Goal: Transaction & Acquisition: Purchase product/service

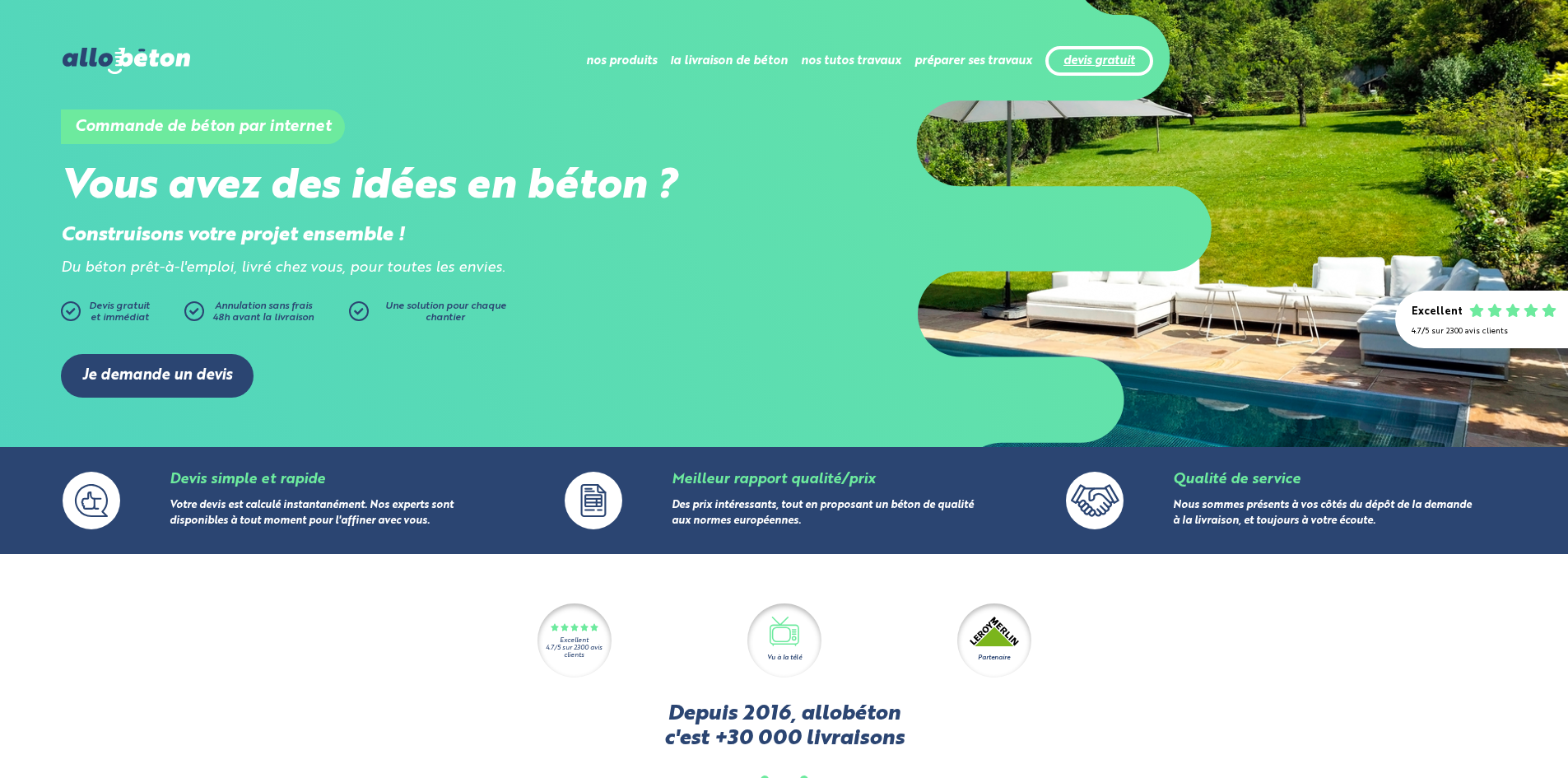
click at [1104, 54] on link "devis gratuit" at bounding box center [1099, 61] width 72 height 14
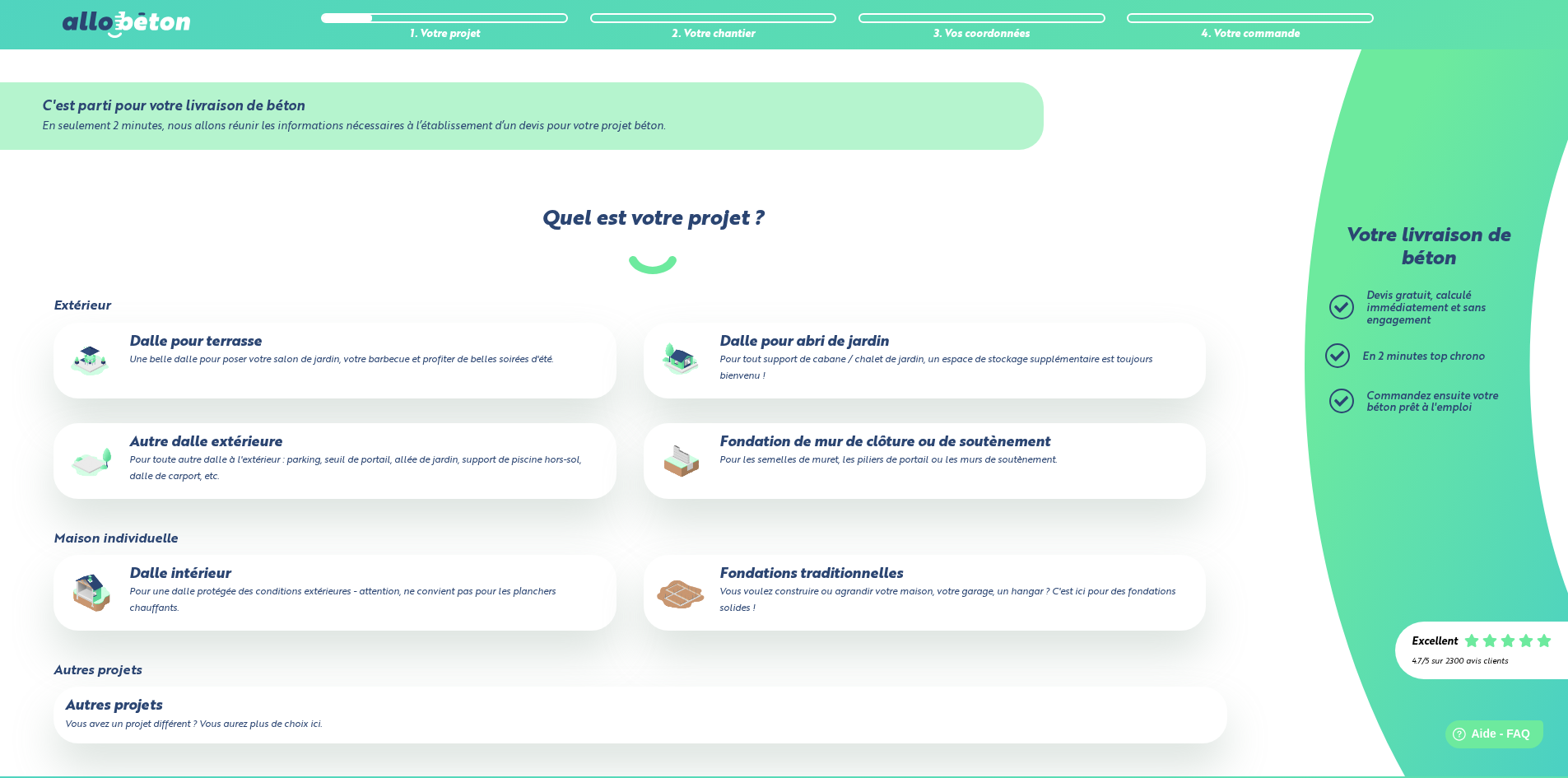
click at [275, 367] on p "Dalle pour terrasse Une belle dalle pour poser votre salon de jardin, votre bar…" at bounding box center [334, 350] width 539 height 33
click at [0, 0] on input "Dalle pour terrasse Une belle dalle pour poser votre salon de jardin, votre bar…" at bounding box center [0, 0] width 0 height 0
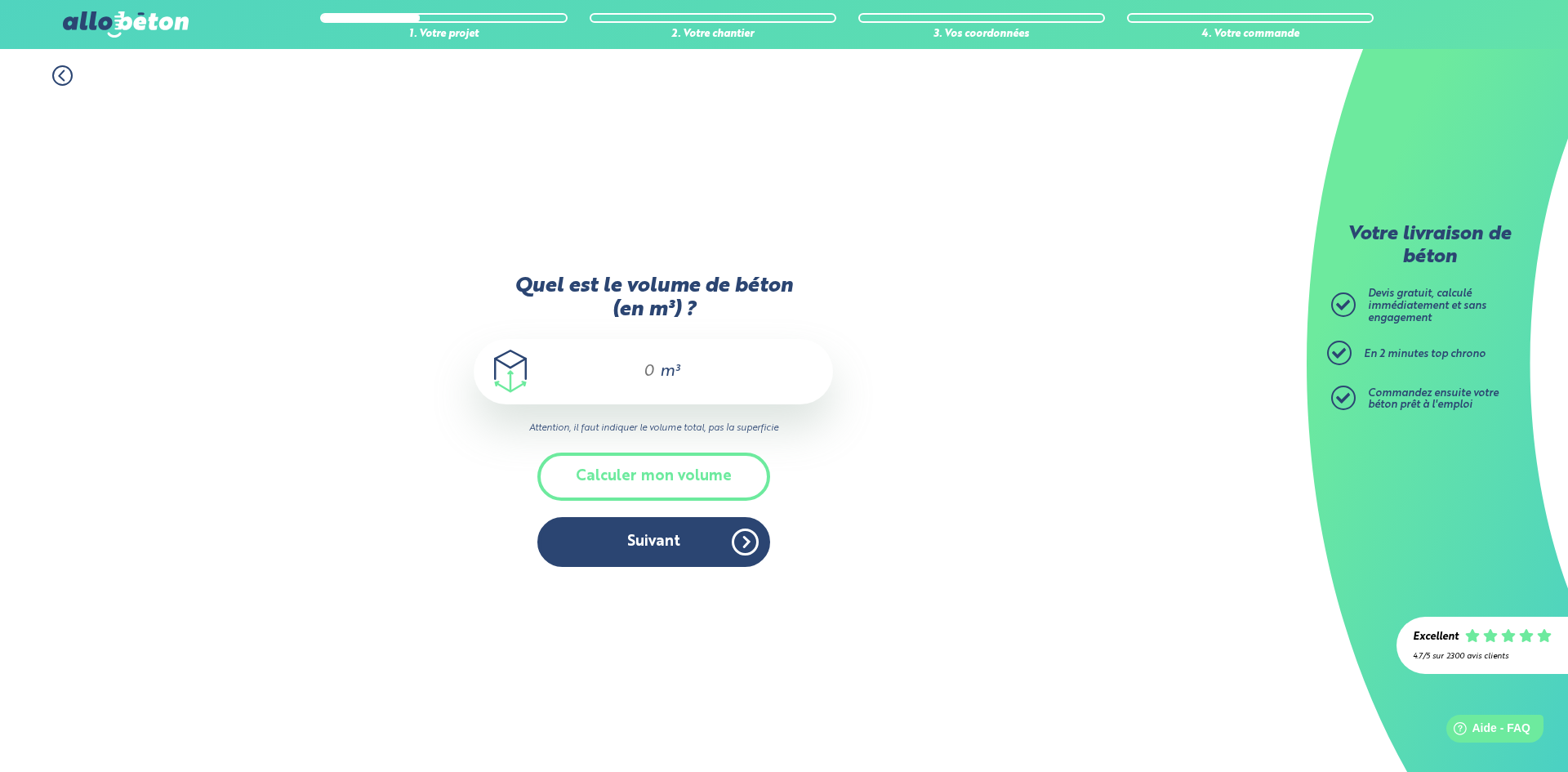
click at [657, 376] on div "m³" at bounding box center [653, 371] width 359 height 65
type input "5.5"
click at [885, 689] on div "1. Votre projet 2. Votre chantier 3. Vos coordonnées 4. Votre commande Quel est…" at bounding box center [653, 410] width 1307 height 723
click at [670, 534] on button "Suivant" at bounding box center [653, 542] width 233 height 50
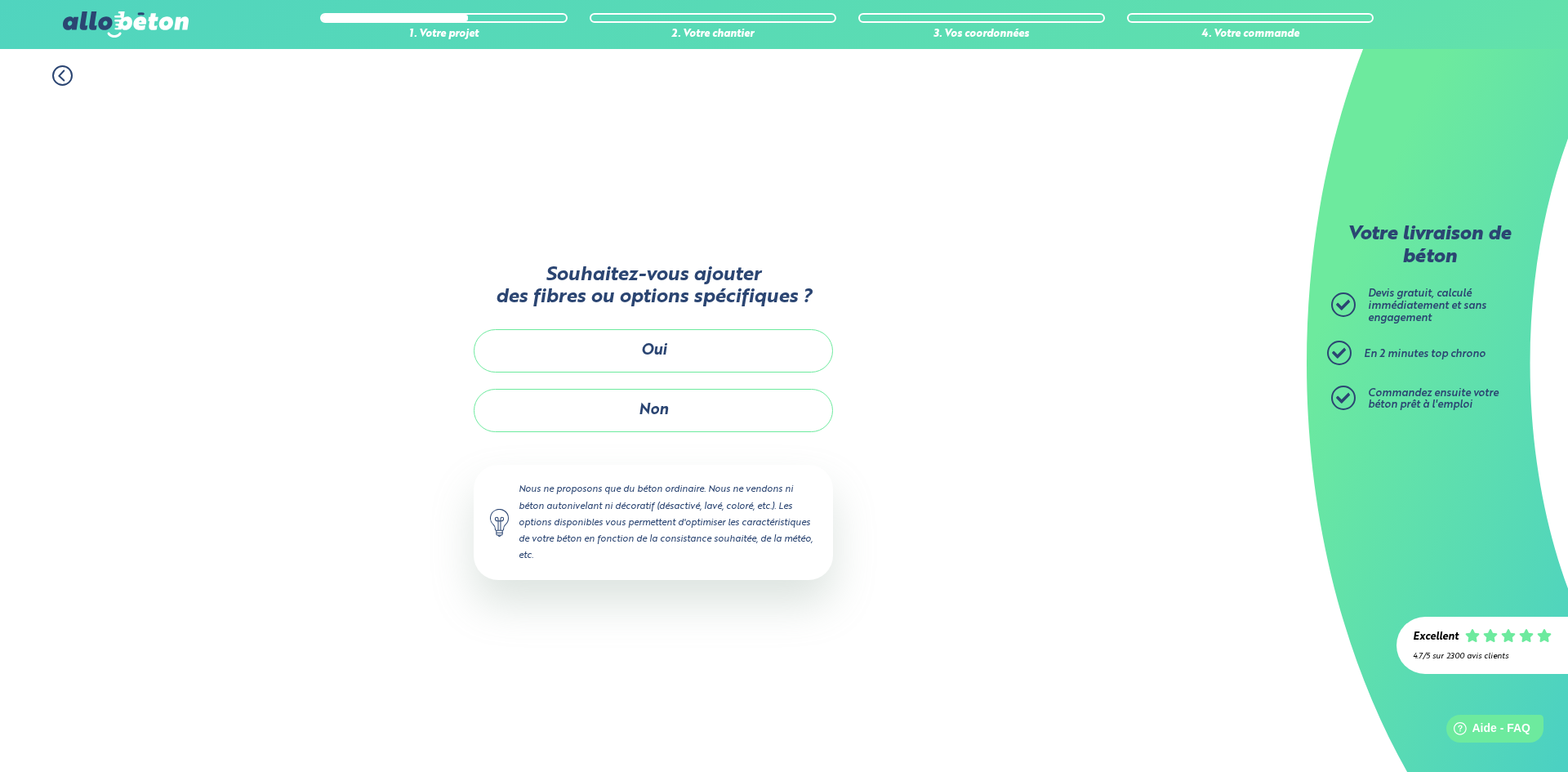
click at [551, 323] on div "Souhaitez-vous ajouter des fibres ou options spécifiques ? Oui Non Nous ne prop…" at bounding box center [653, 429] width 359 height 367
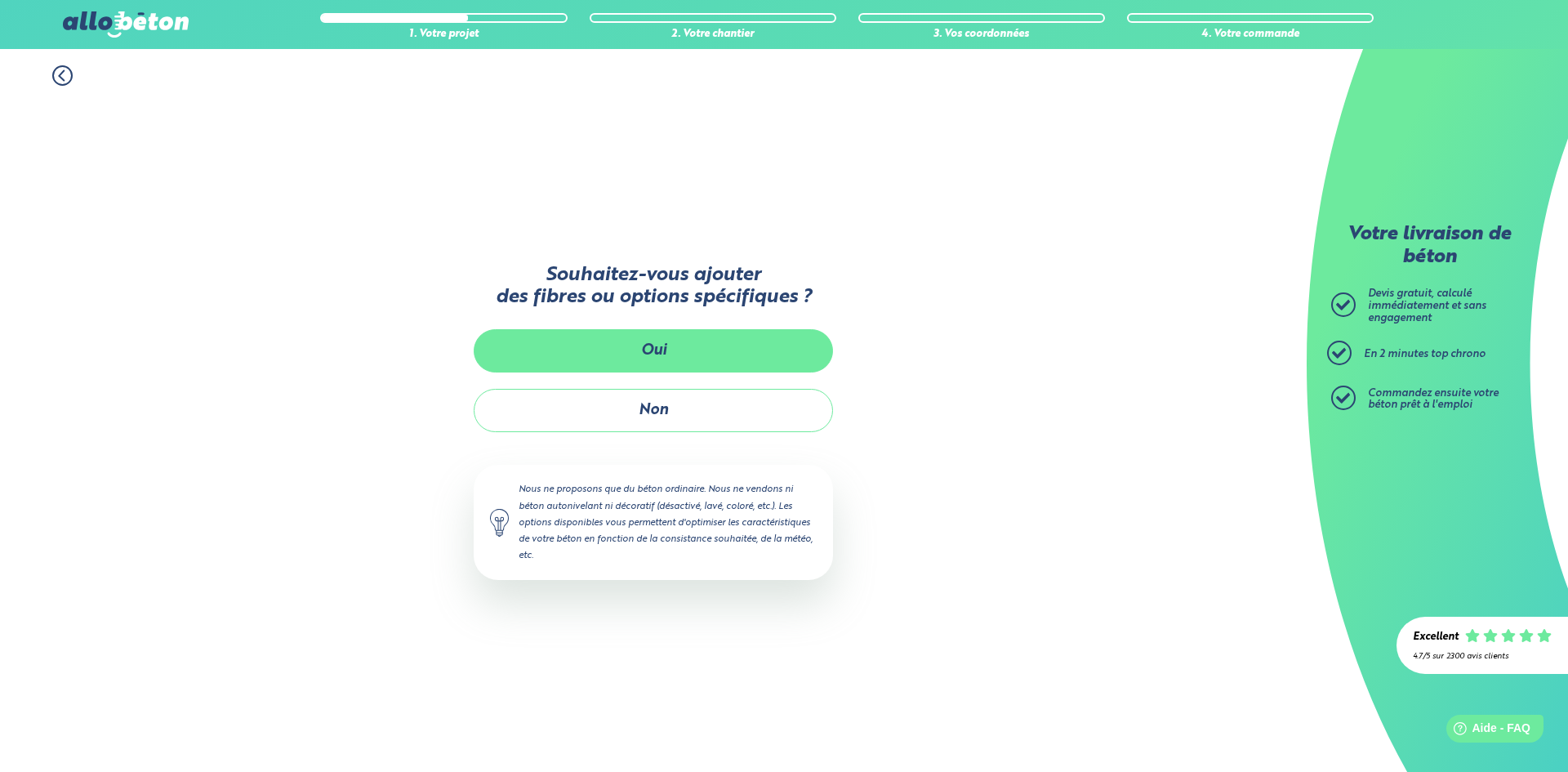
click at [567, 341] on button "Oui" at bounding box center [653, 350] width 359 height 44
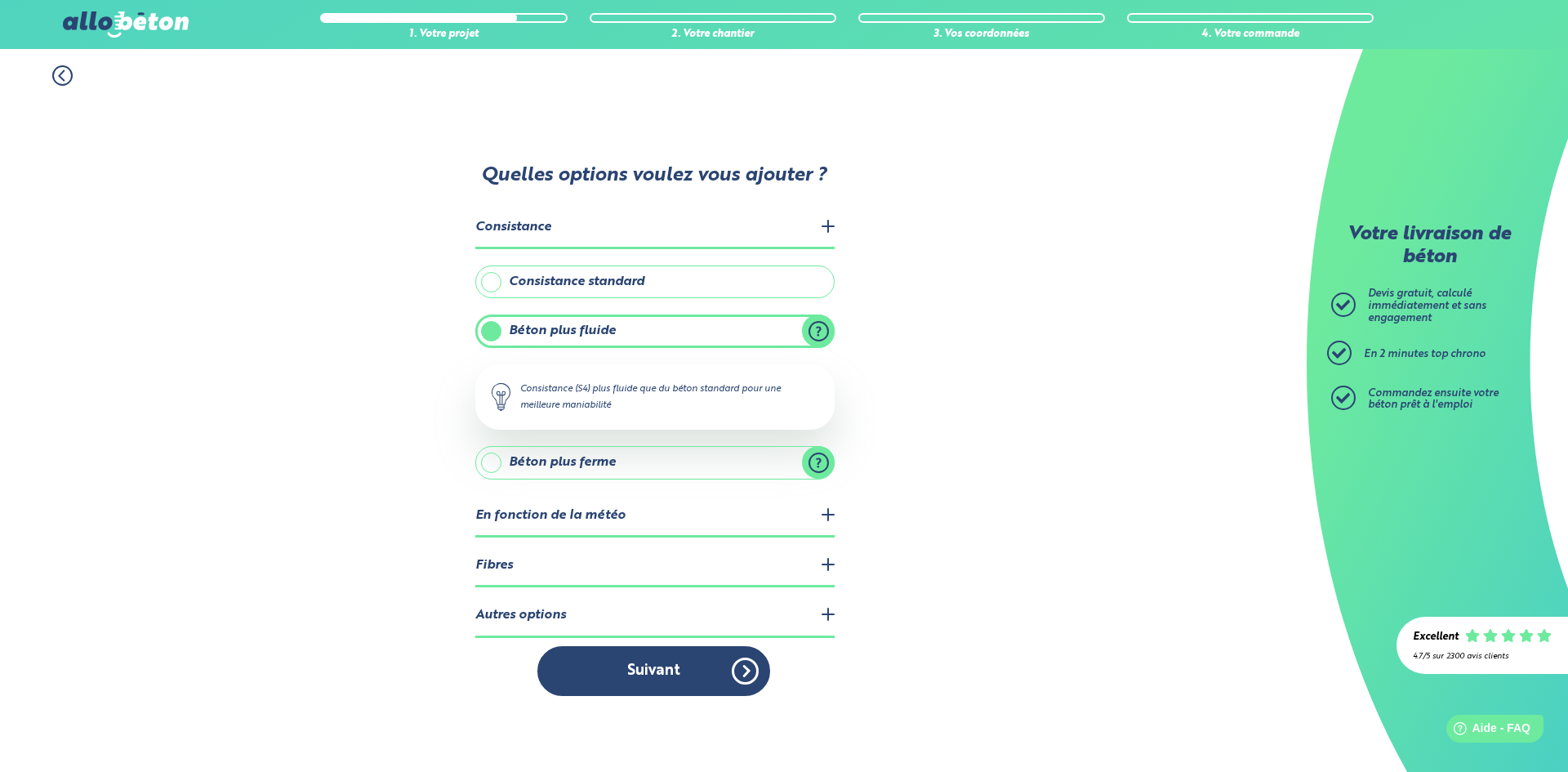
click at [592, 234] on legend "Consistance" at bounding box center [654, 228] width 359 height 42
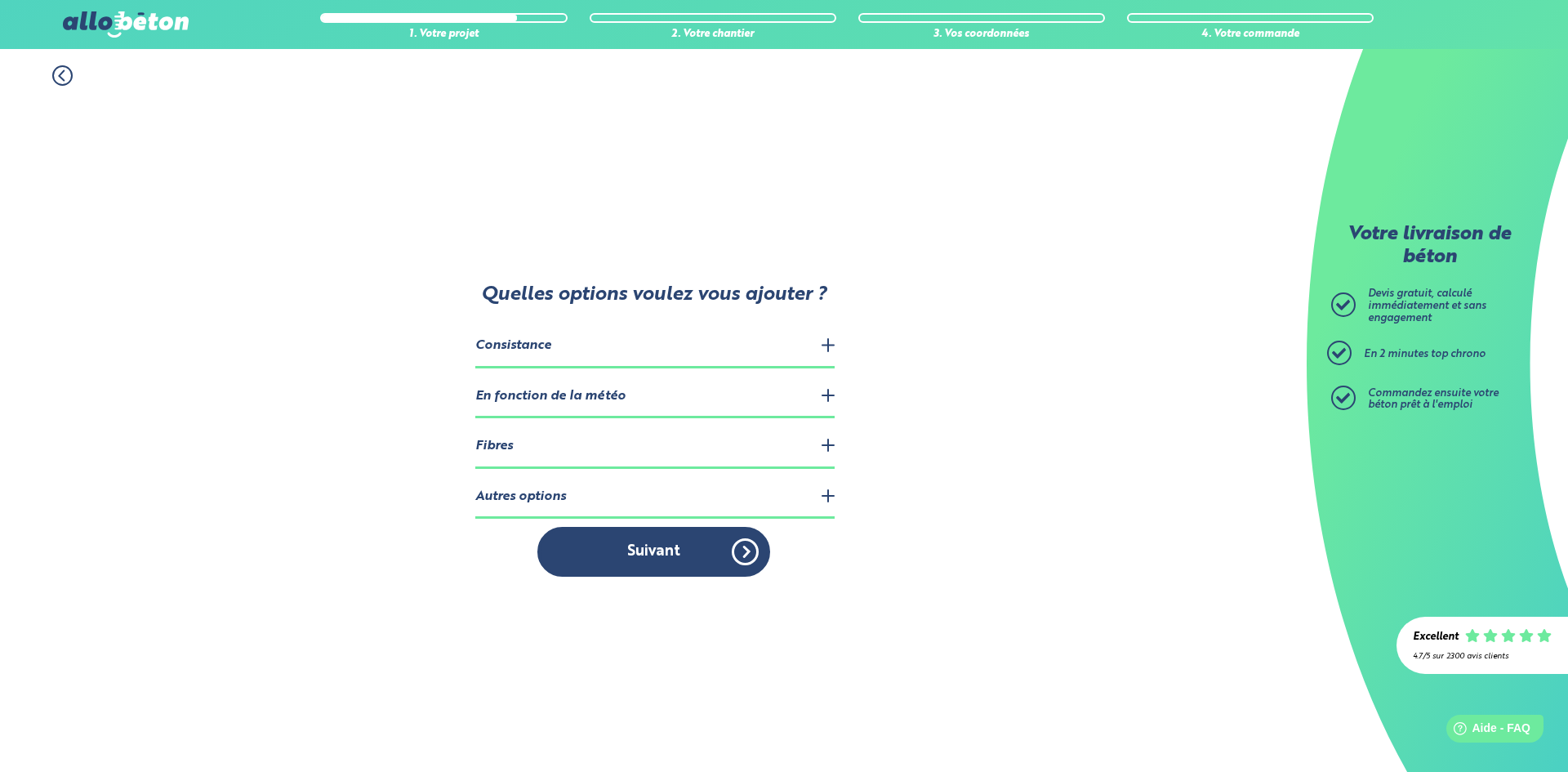
click at [495, 448] on legend "Fibres" at bounding box center [654, 447] width 359 height 42
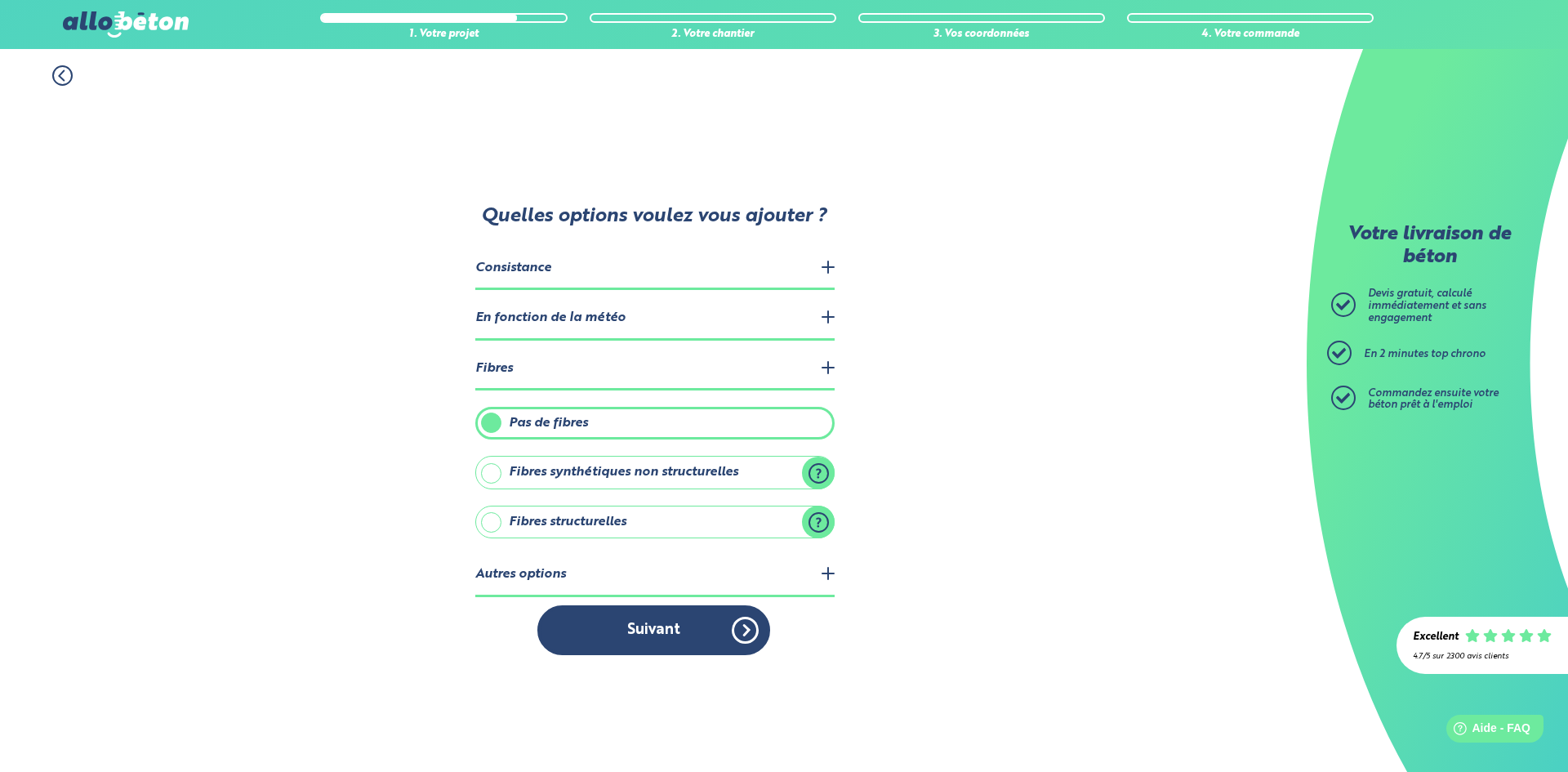
click at [526, 327] on legend "En fonction de la météo" at bounding box center [654, 318] width 359 height 42
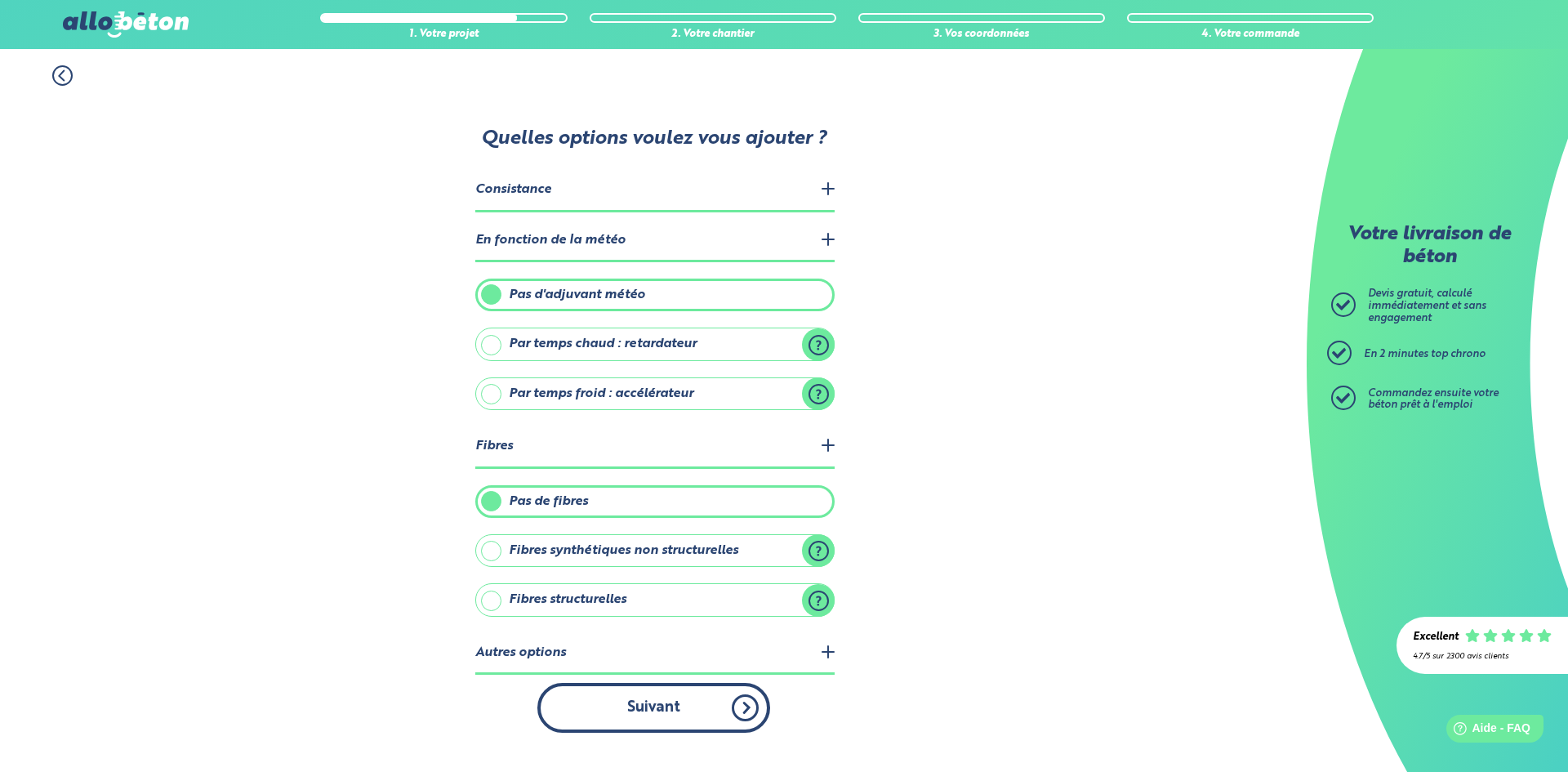
click at [723, 711] on button "Suivant" at bounding box center [653, 708] width 233 height 50
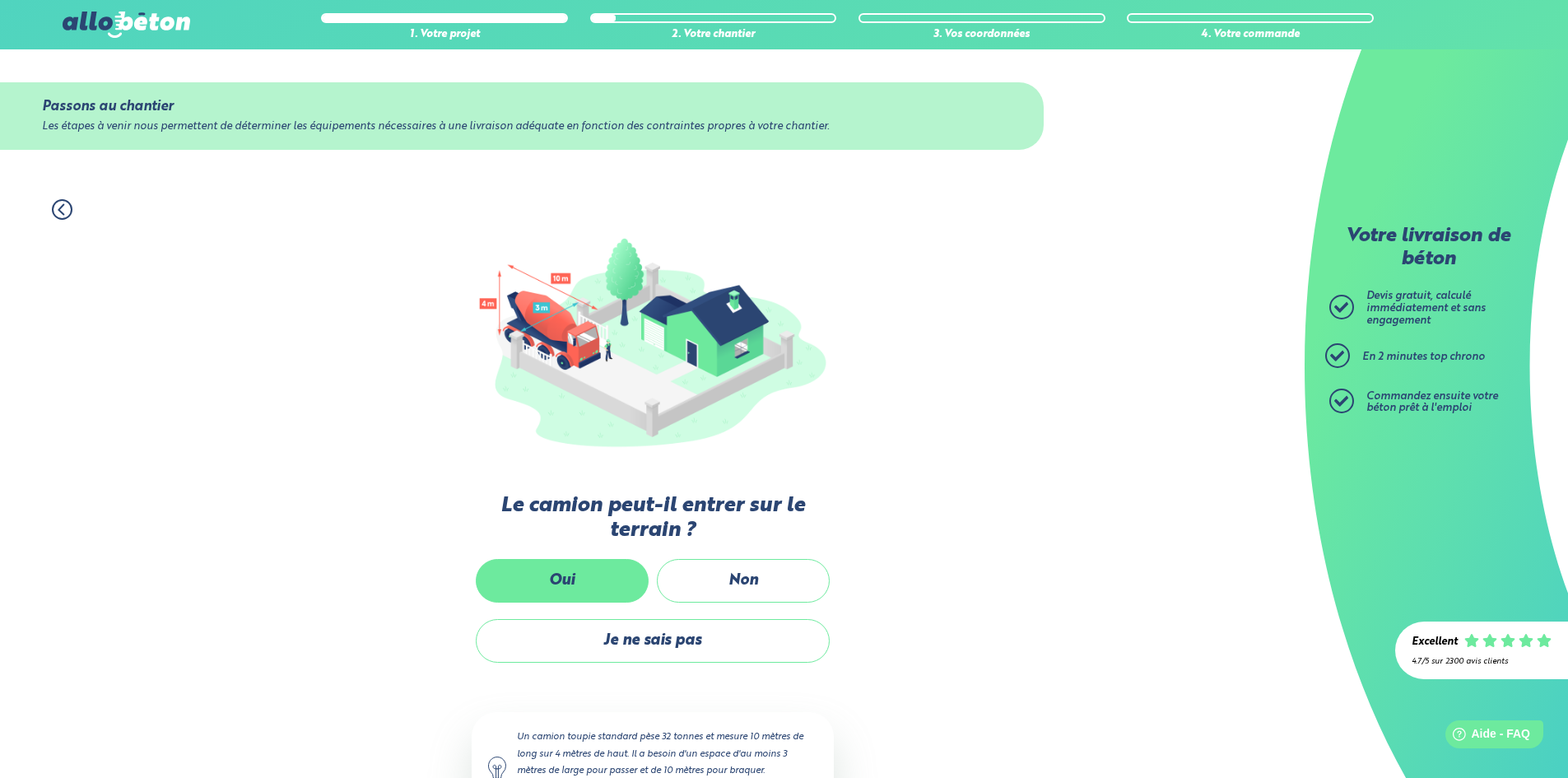
click at [588, 576] on label "Oui" at bounding box center [562, 580] width 172 height 44
click at [0, 0] on input "Oui" at bounding box center [0, 0] width 0 height 0
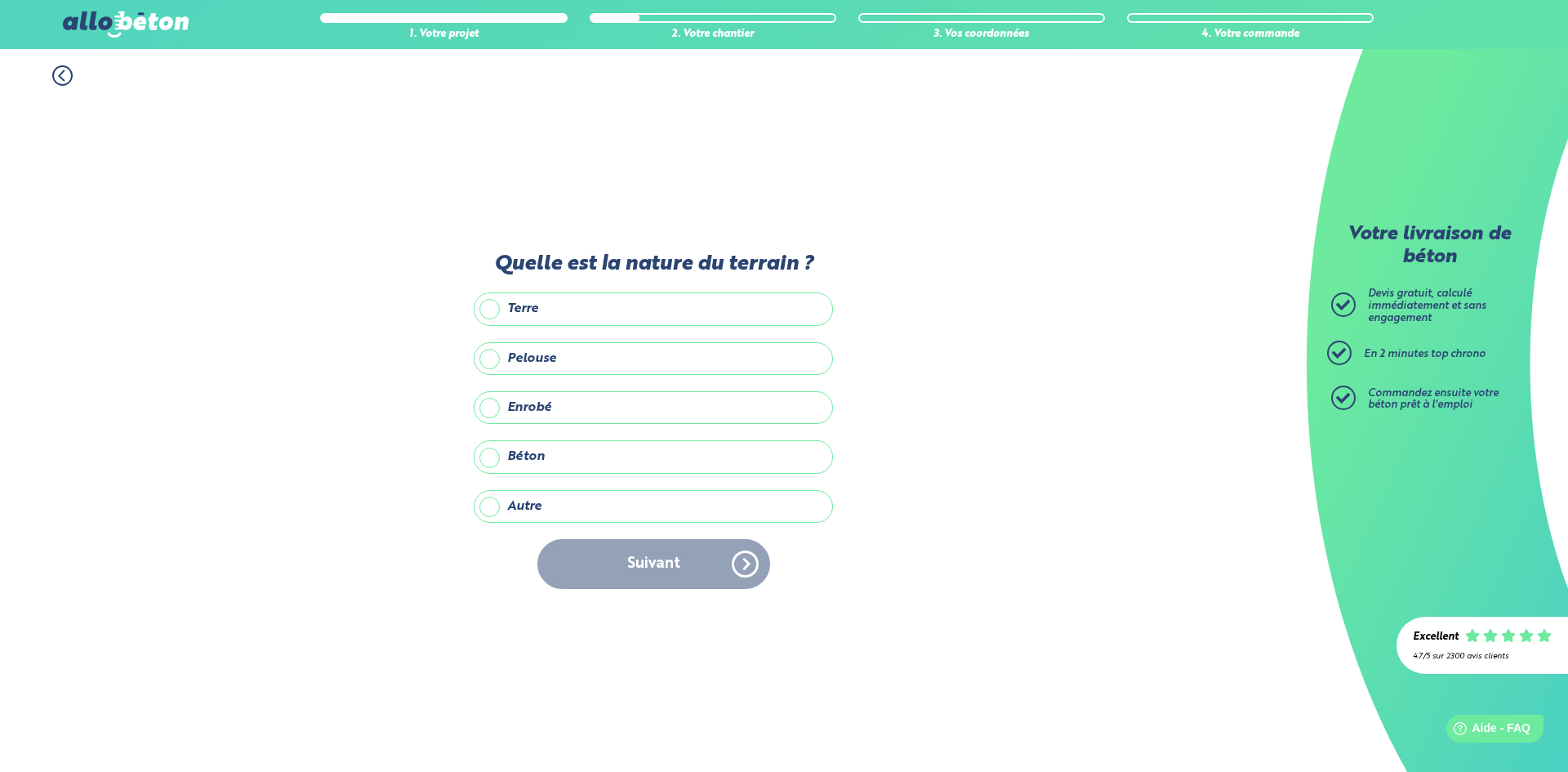
click at [517, 500] on label "Autre" at bounding box center [653, 506] width 359 height 33
click at [0, 0] on input "Autre" at bounding box center [0, 0] width 0 height 0
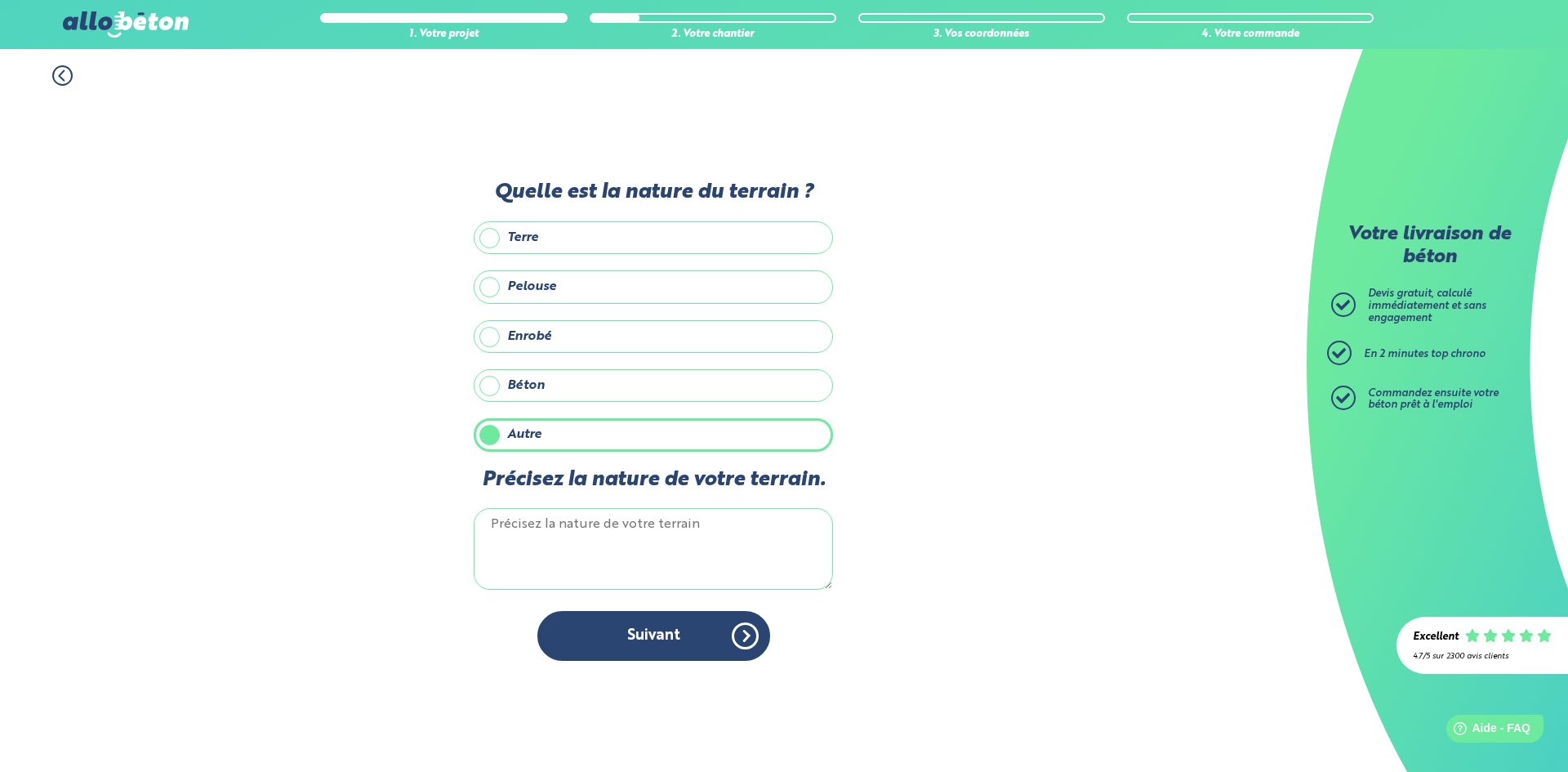
click at [548, 347] on label "Enrobé" at bounding box center [653, 336] width 359 height 33
click at [0, 0] on input "Enrobé" at bounding box center [0, 0] width 0 height 0
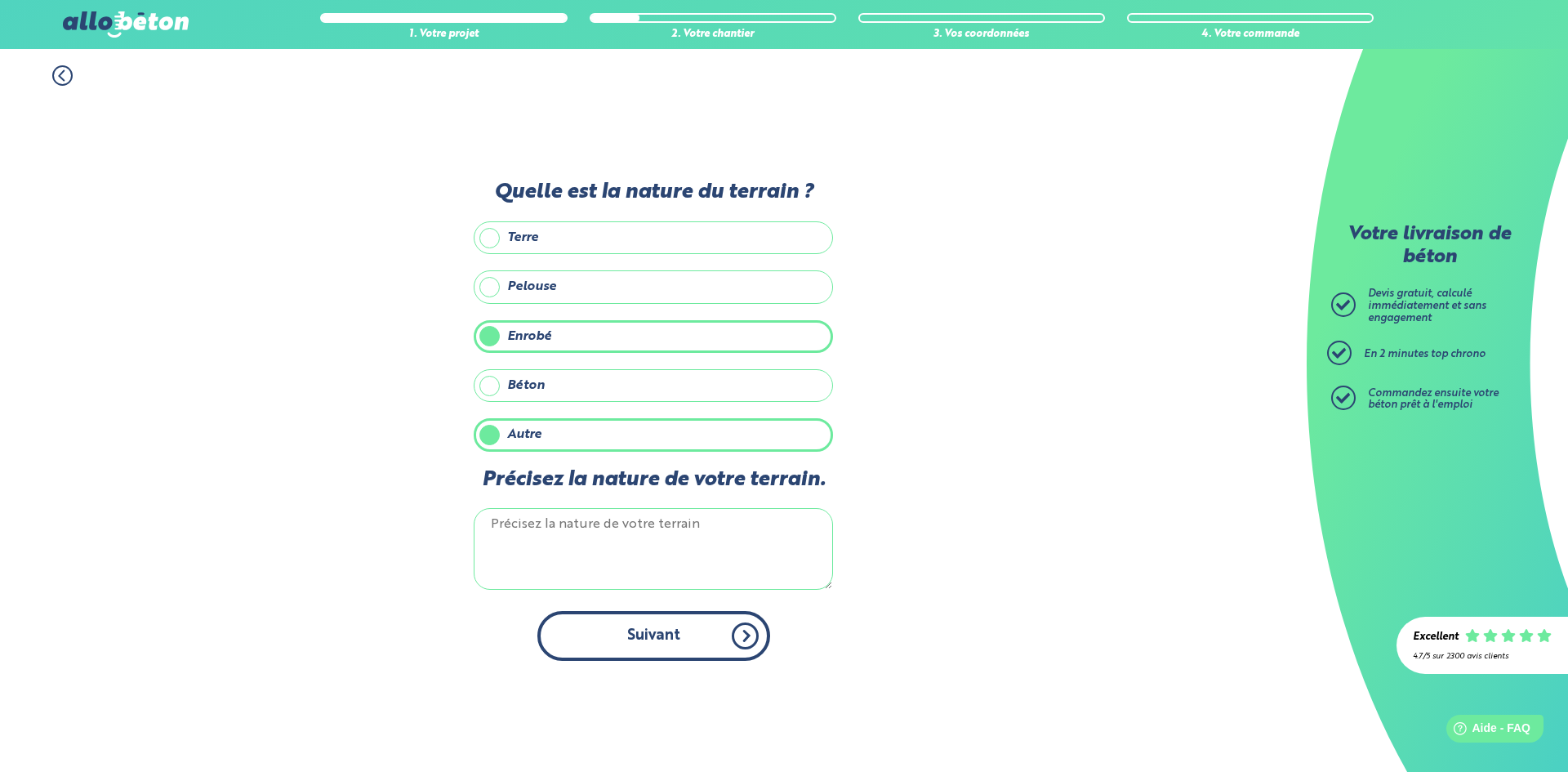
click at [627, 627] on button "Suivant" at bounding box center [653, 636] width 233 height 50
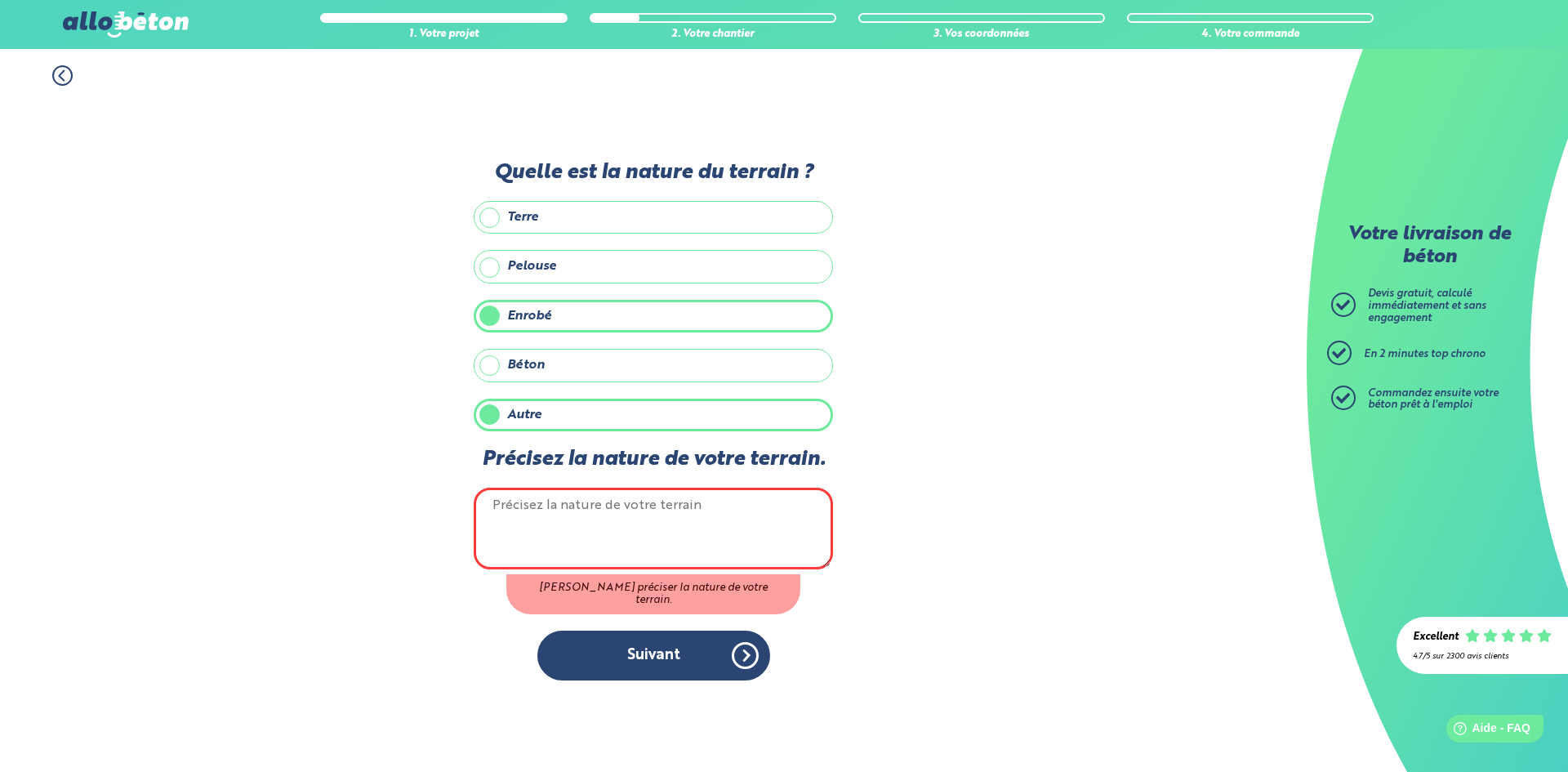
click at [521, 423] on label "Autre" at bounding box center [653, 415] width 359 height 33
click at [0, 0] on input "Autre" at bounding box center [0, 0] width 0 height 0
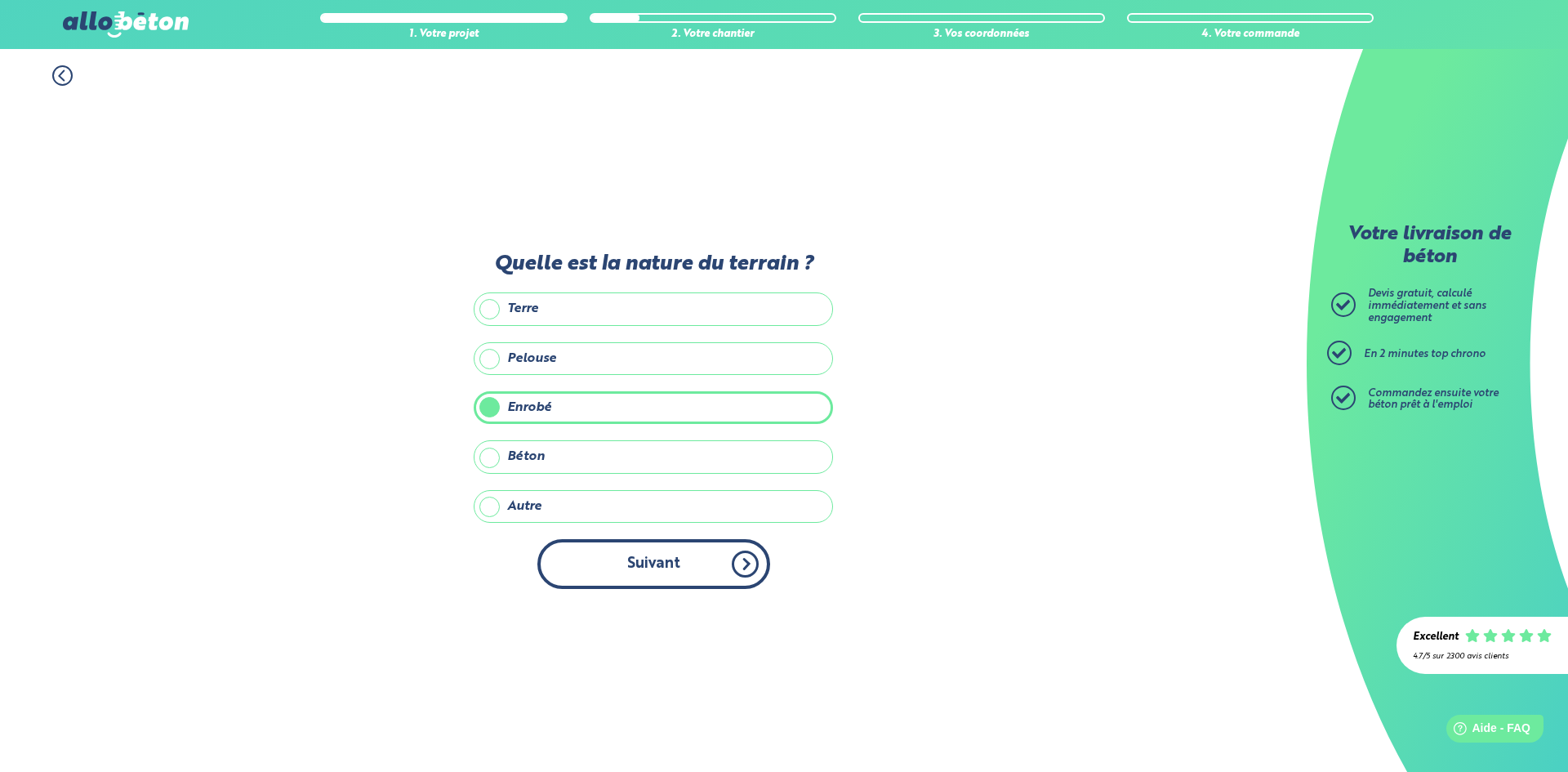
click at [632, 565] on button "Suivant" at bounding box center [653, 564] width 233 height 50
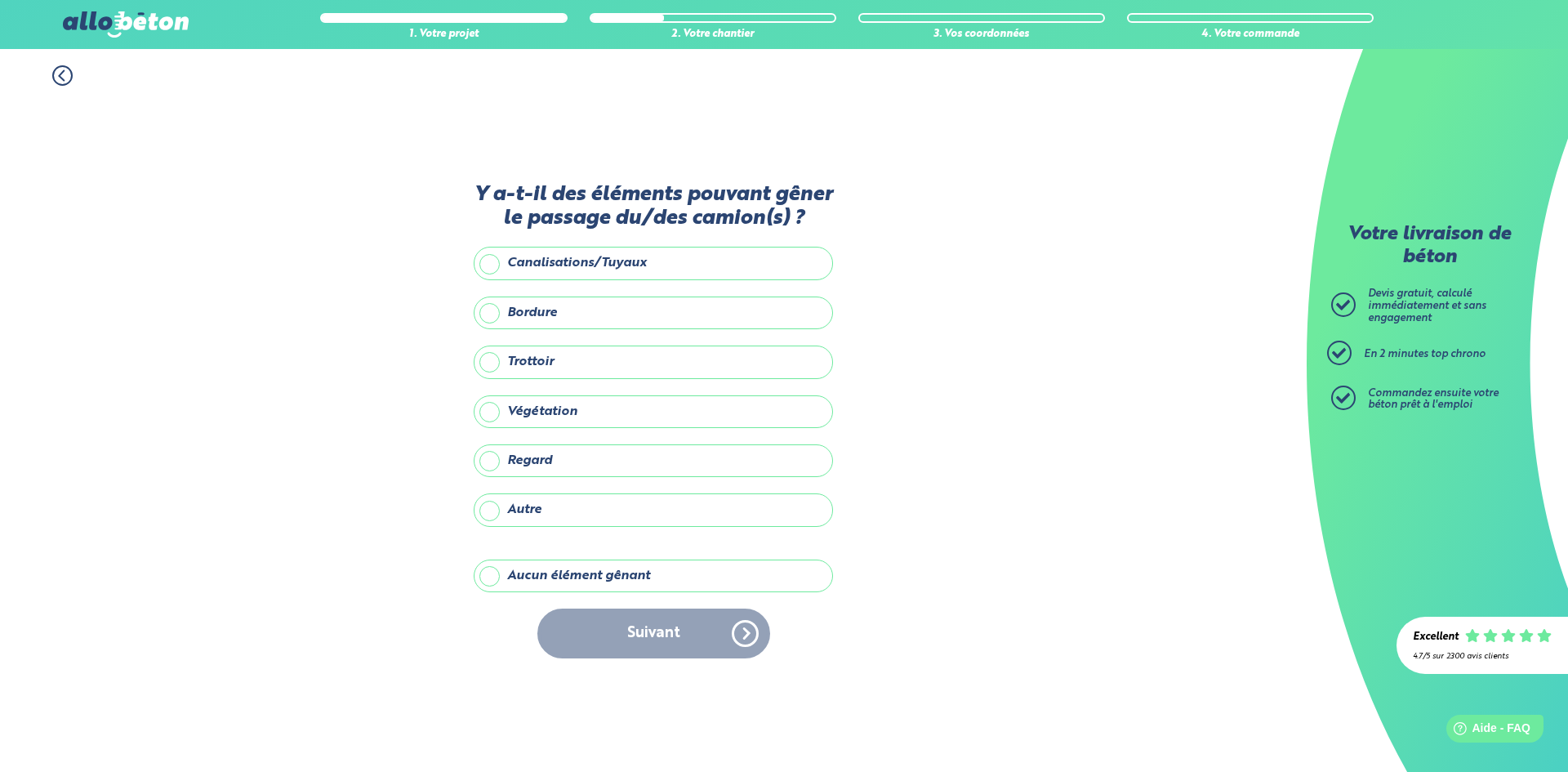
click at [631, 588] on label "Aucun élément gênant" at bounding box center [653, 576] width 359 height 33
click at [0, 0] on input "Aucun élément gênant" at bounding box center [0, 0] width 0 height 0
click at [634, 623] on button "Suivant" at bounding box center [653, 634] width 233 height 50
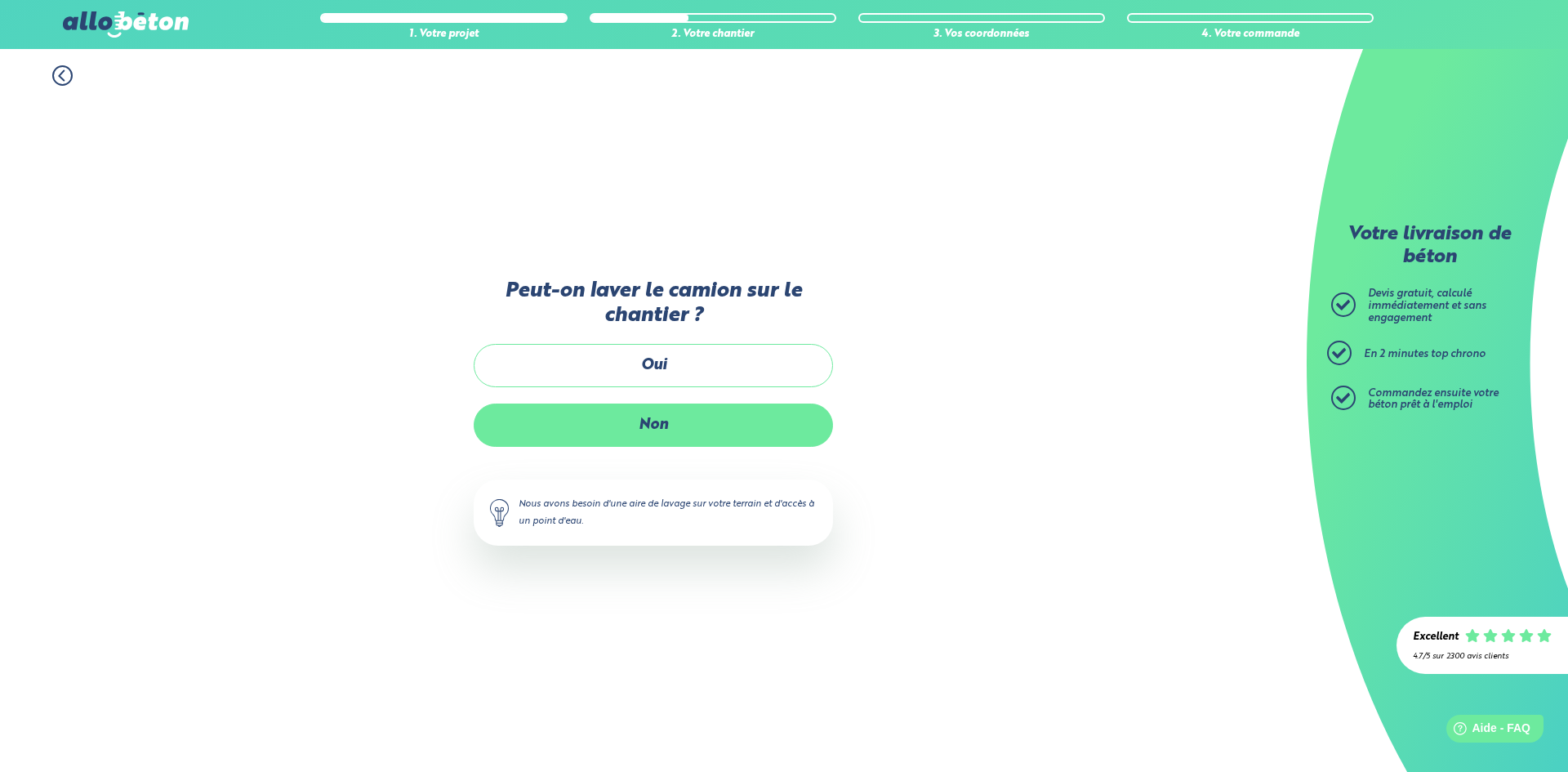
click at [665, 430] on label "Non" at bounding box center [653, 425] width 359 height 44
click at [0, 0] on input "Non" at bounding box center [0, 0] width 0 height 0
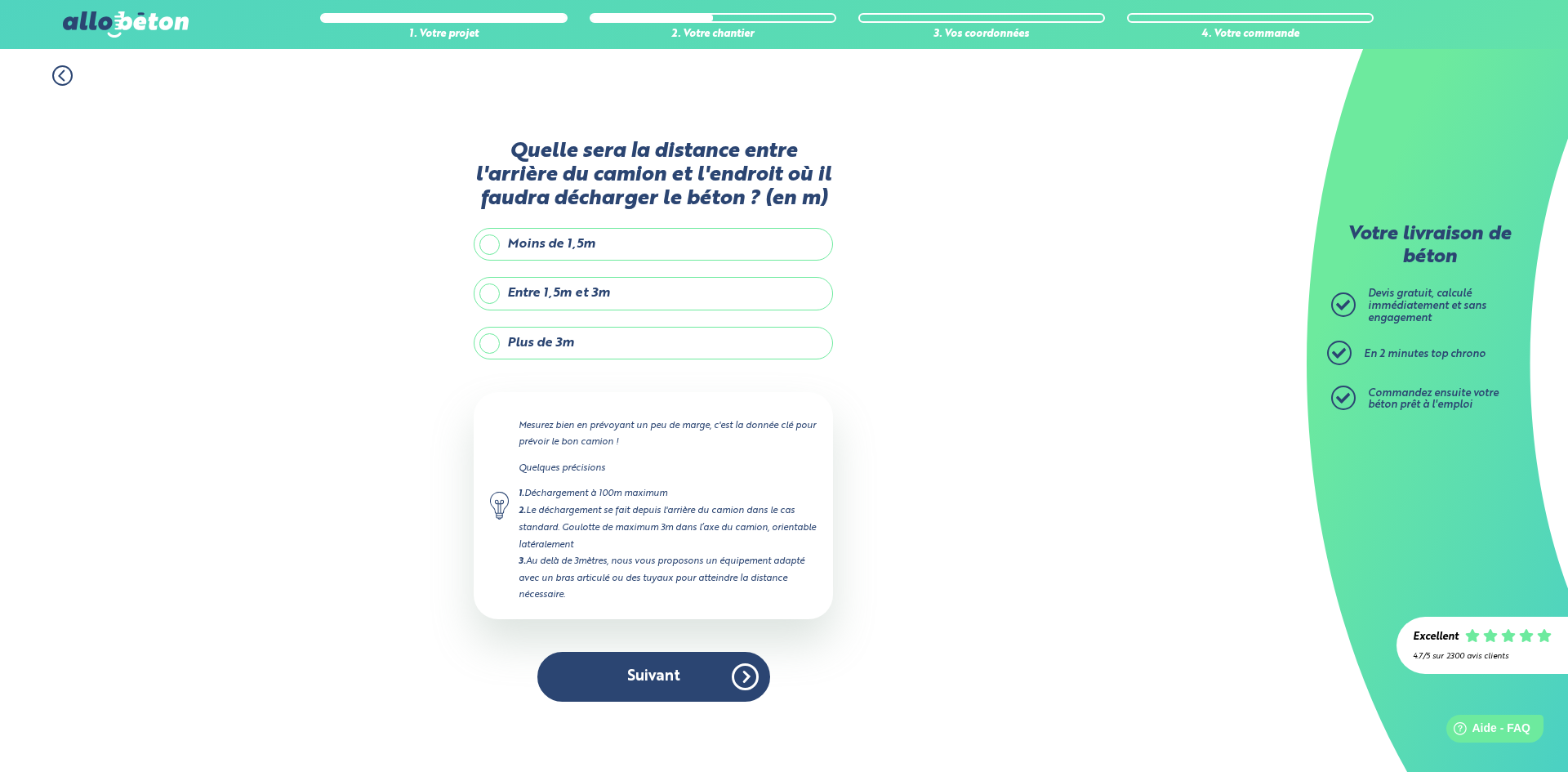
click at [659, 343] on label "Plus de 3m" at bounding box center [653, 343] width 359 height 33
click at [0, 0] on input "Plus de 3m" at bounding box center [0, 0] width 0 height 0
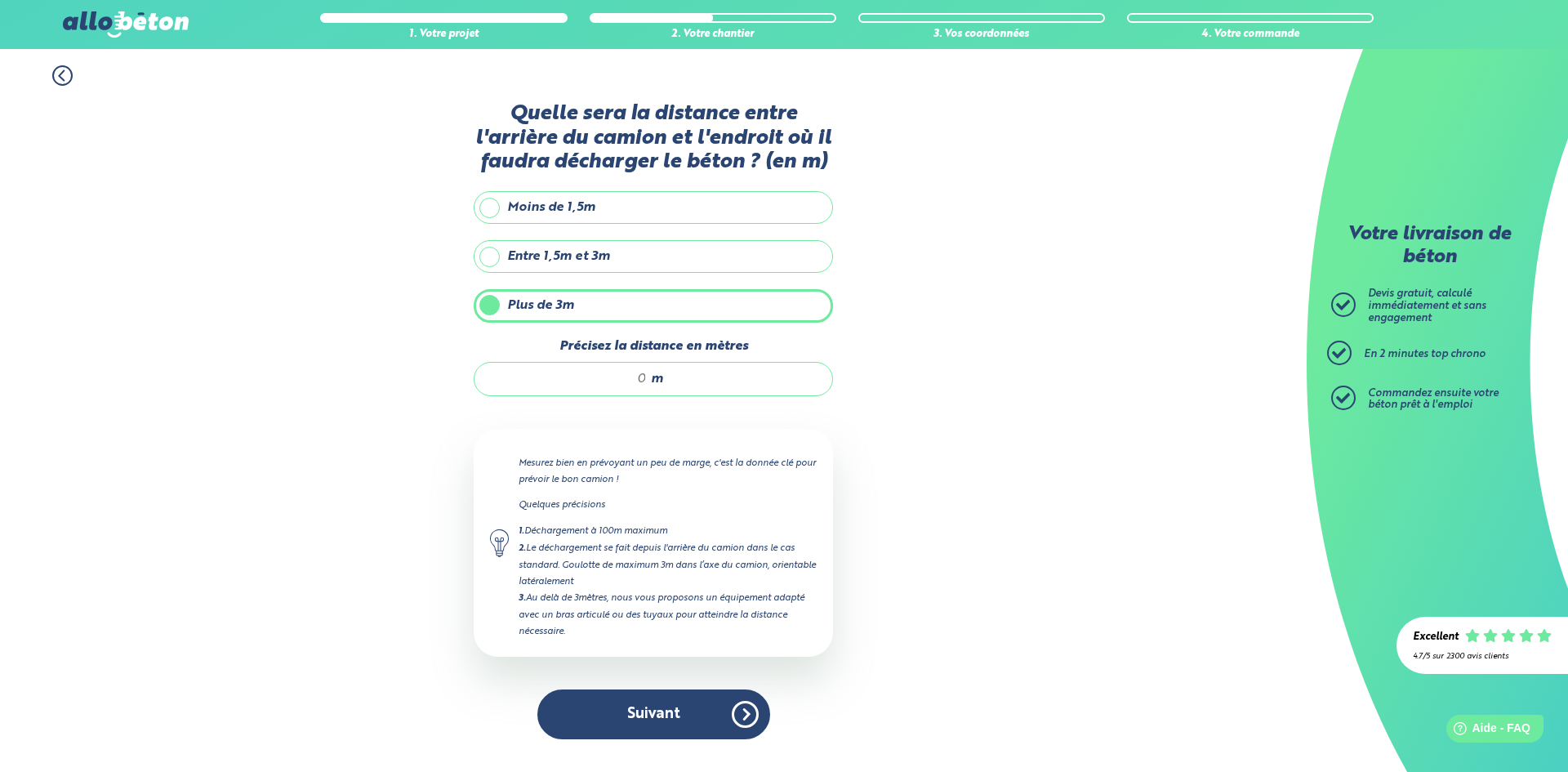
click at [706, 382] on div "m" at bounding box center [653, 379] width 359 height 34
type input "8"
type input "7"
click at [690, 730] on button "Suivant" at bounding box center [653, 714] width 233 height 50
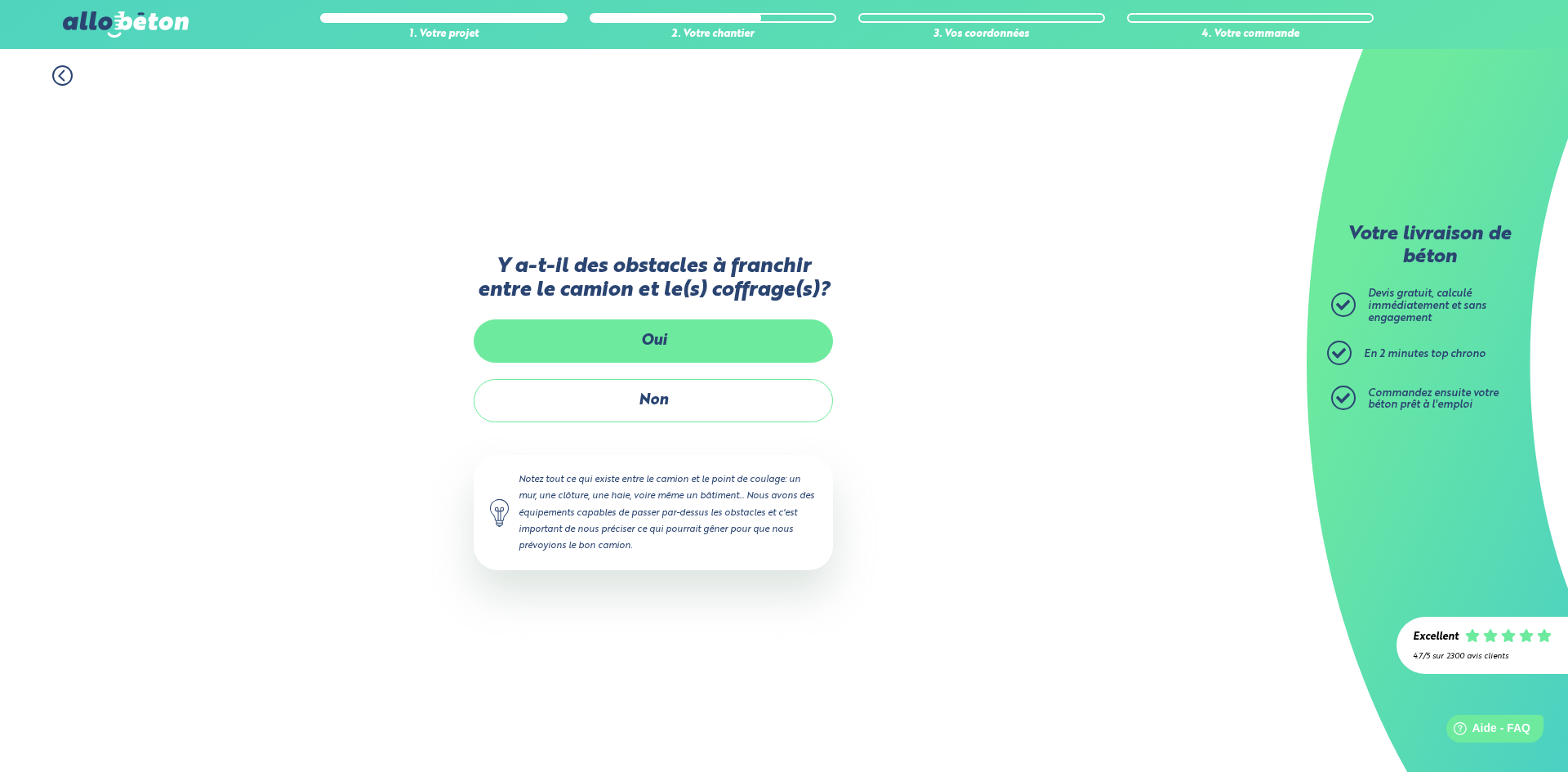
click at [691, 359] on label "Oui" at bounding box center [653, 341] width 359 height 44
click at [0, 0] on input "Oui" at bounding box center [0, 0] width 0 height 0
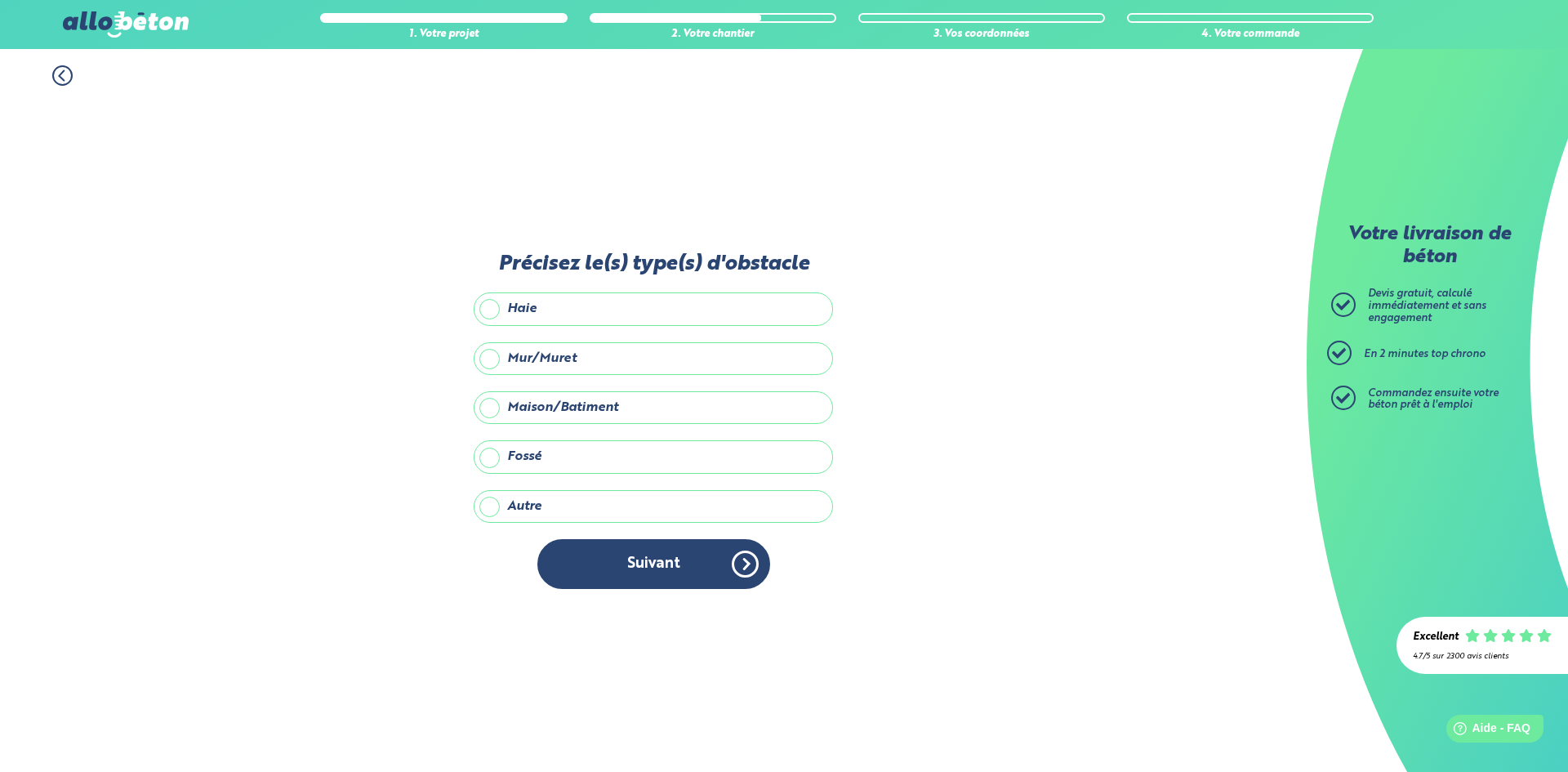
click at [542, 357] on label "Mur/Muret" at bounding box center [653, 358] width 359 height 33
click at [0, 0] on input "Mur/Muret" at bounding box center [0, 0] width 0 height 0
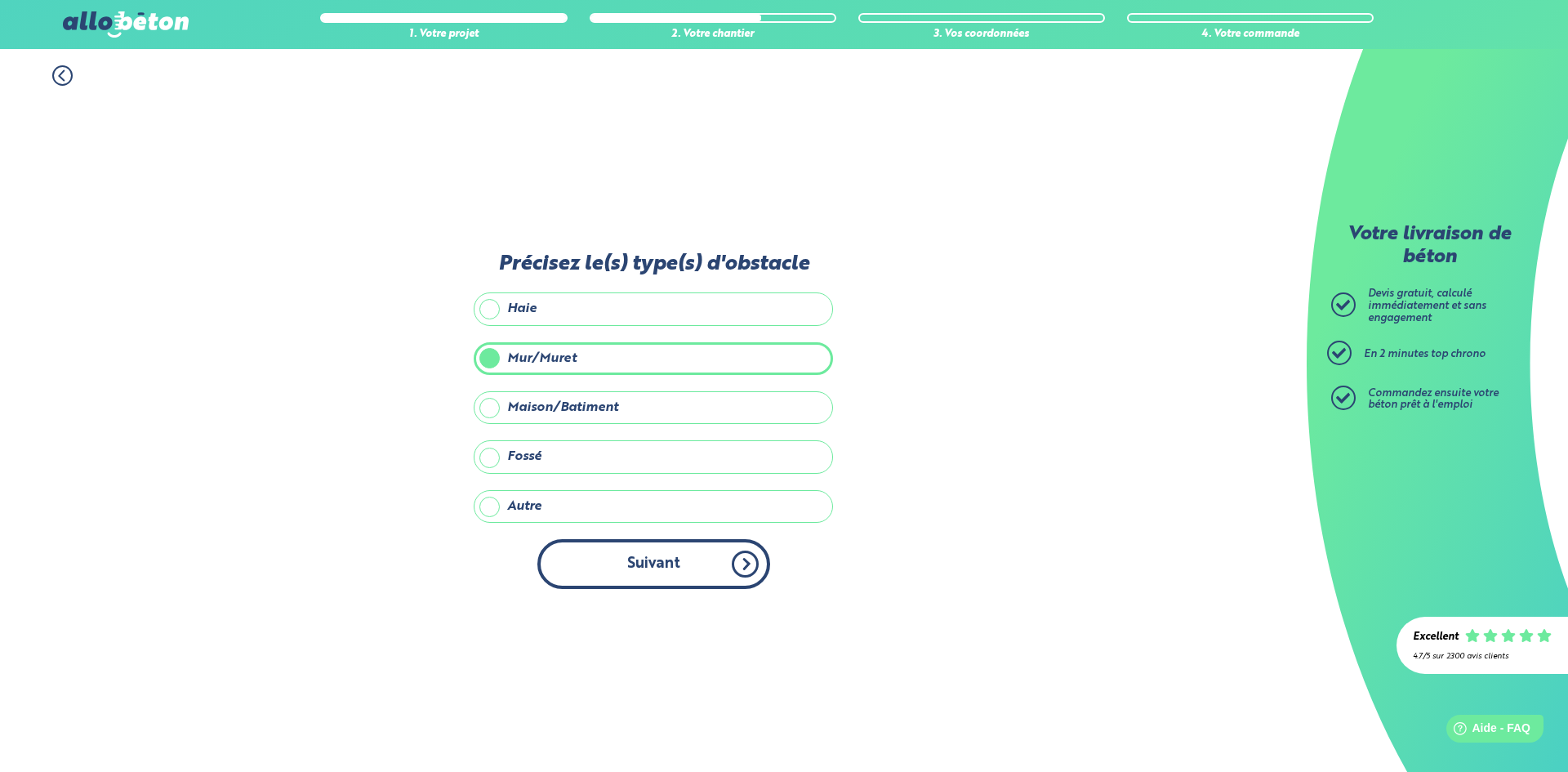
click at [702, 587] on button "Suivant" at bounding box center [653, 564] width 233 height 50
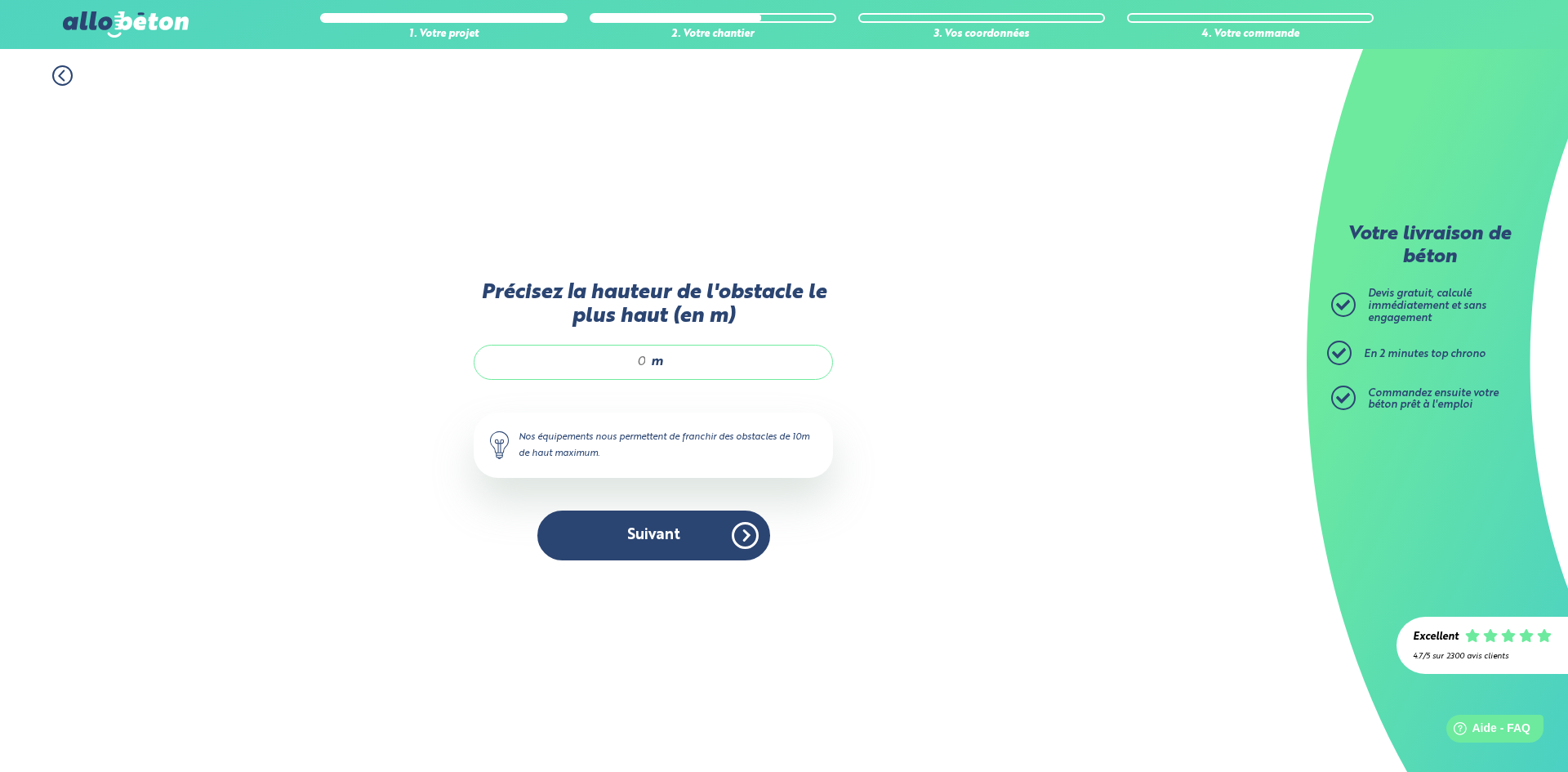
click at [657, 364] on span "m" at bounding box center [657, 362] width 12 height 14
type input "3.5"
click at [646, 516] on button "Suivant" at bounding box center [653, 536] width 233 height 50
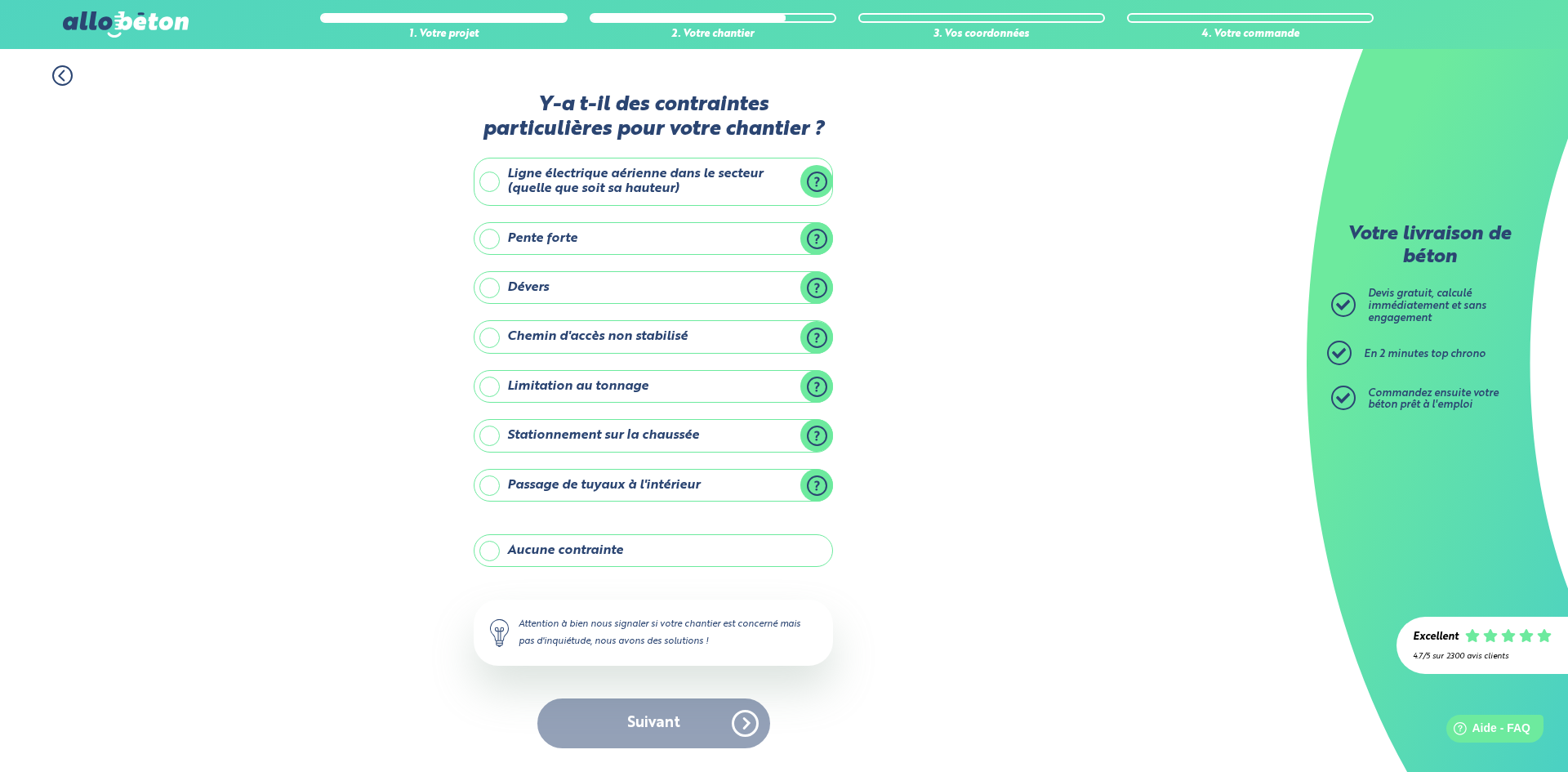
click at [572, 542] on label "Aucune contrainte" at bounding box center [653, 550] width 359 height 33
click at [0, 0] on input "Aucune contrainte" at bounding box center [0, 0] width 0 height 0
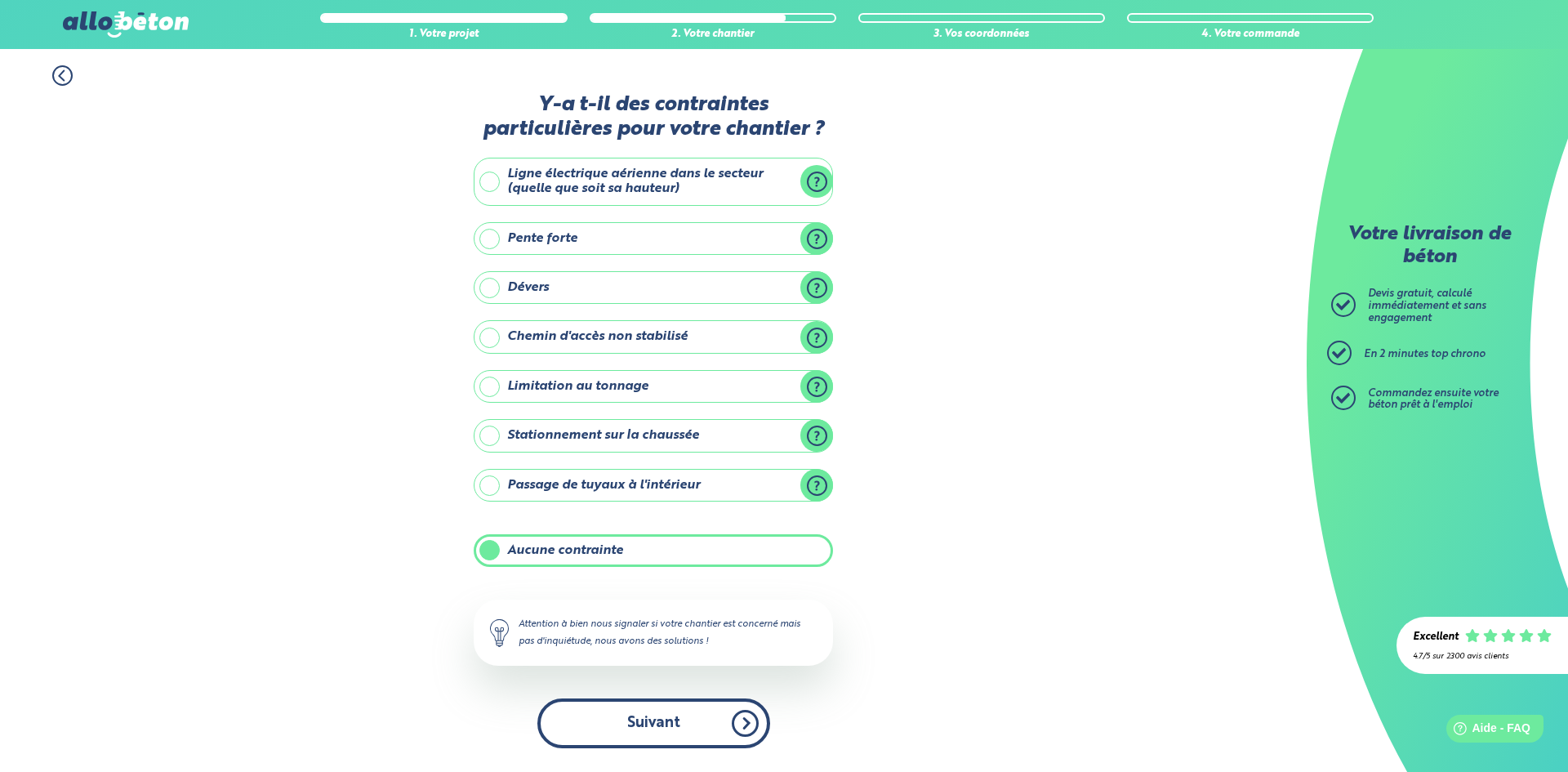
click at [592, 720] on button "Suivant" at bounding box center [653, 724] width 233 height 50
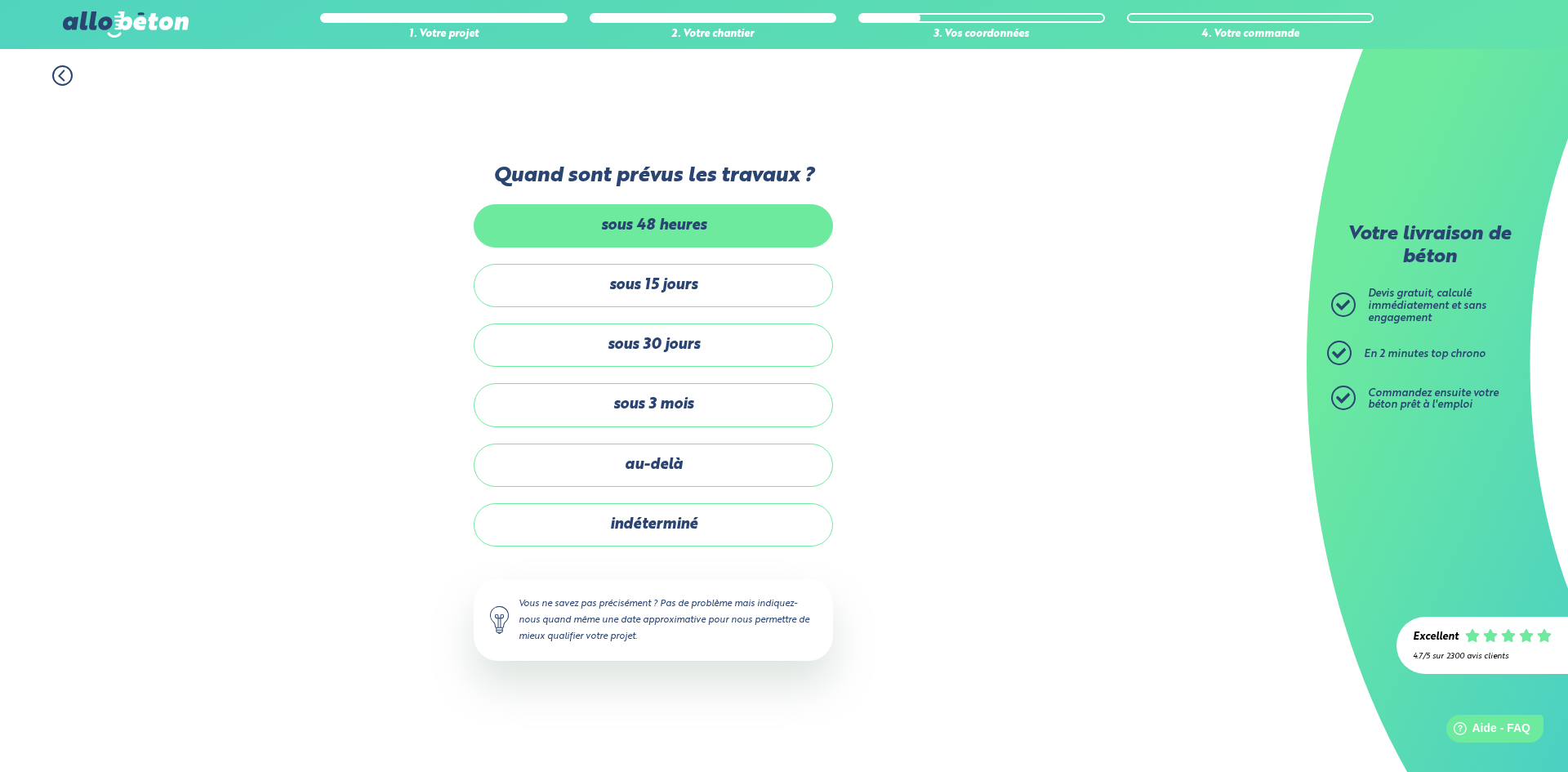
click at [728, 210] on label "sous 48 heures" at bounding box center [653, 226] width 359 height 44
click at [0, 0] on input "sous 48 heures" at bounding box center [0, 0] width 0 height 0
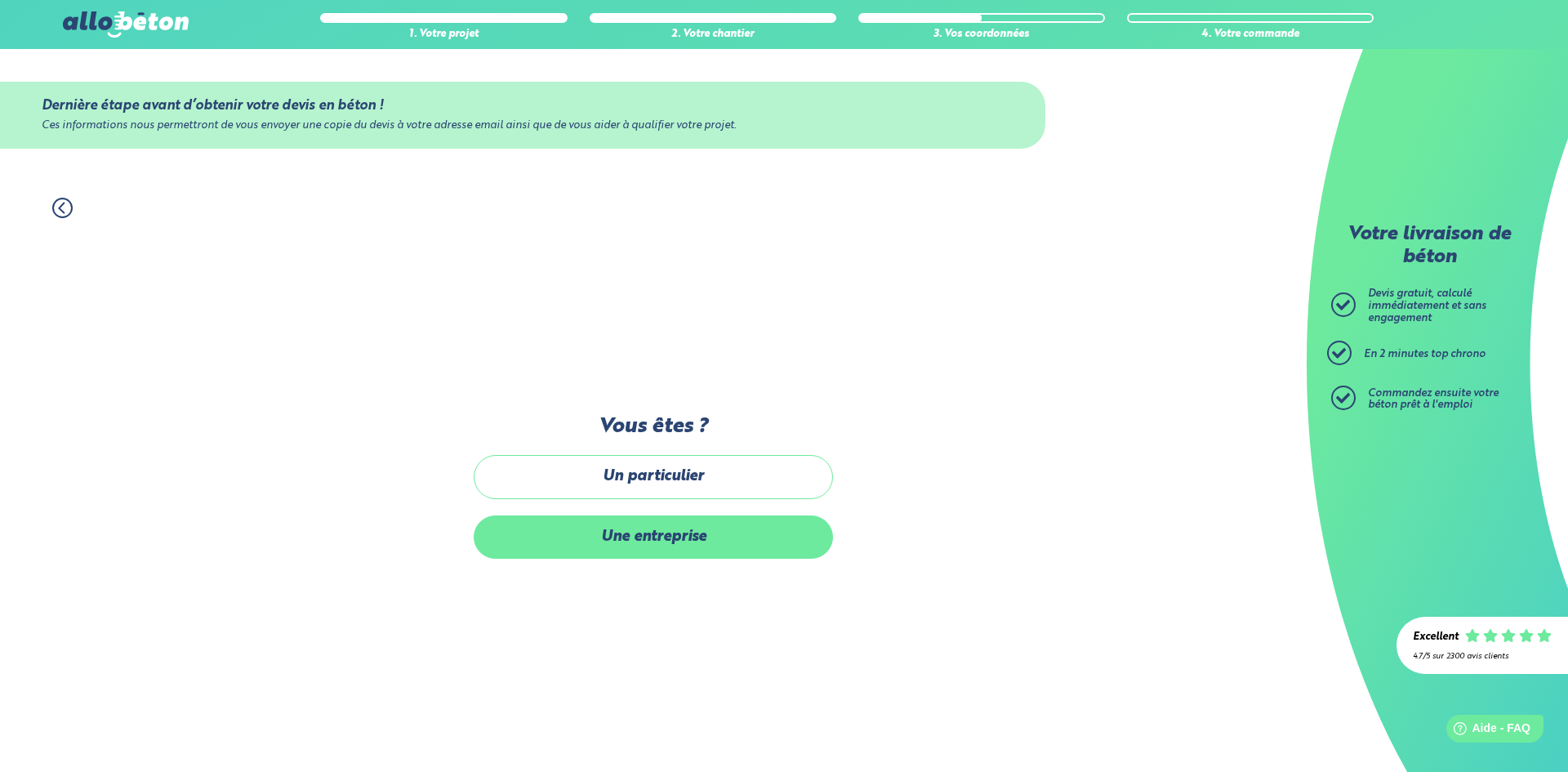
click at [677, 530] on label "Une entreprise" at bounding box center [653, 537] width 359 height 44
click at [0, 0] on input "Une entreprise" at bounding box center [0, 0] width 0 height 0
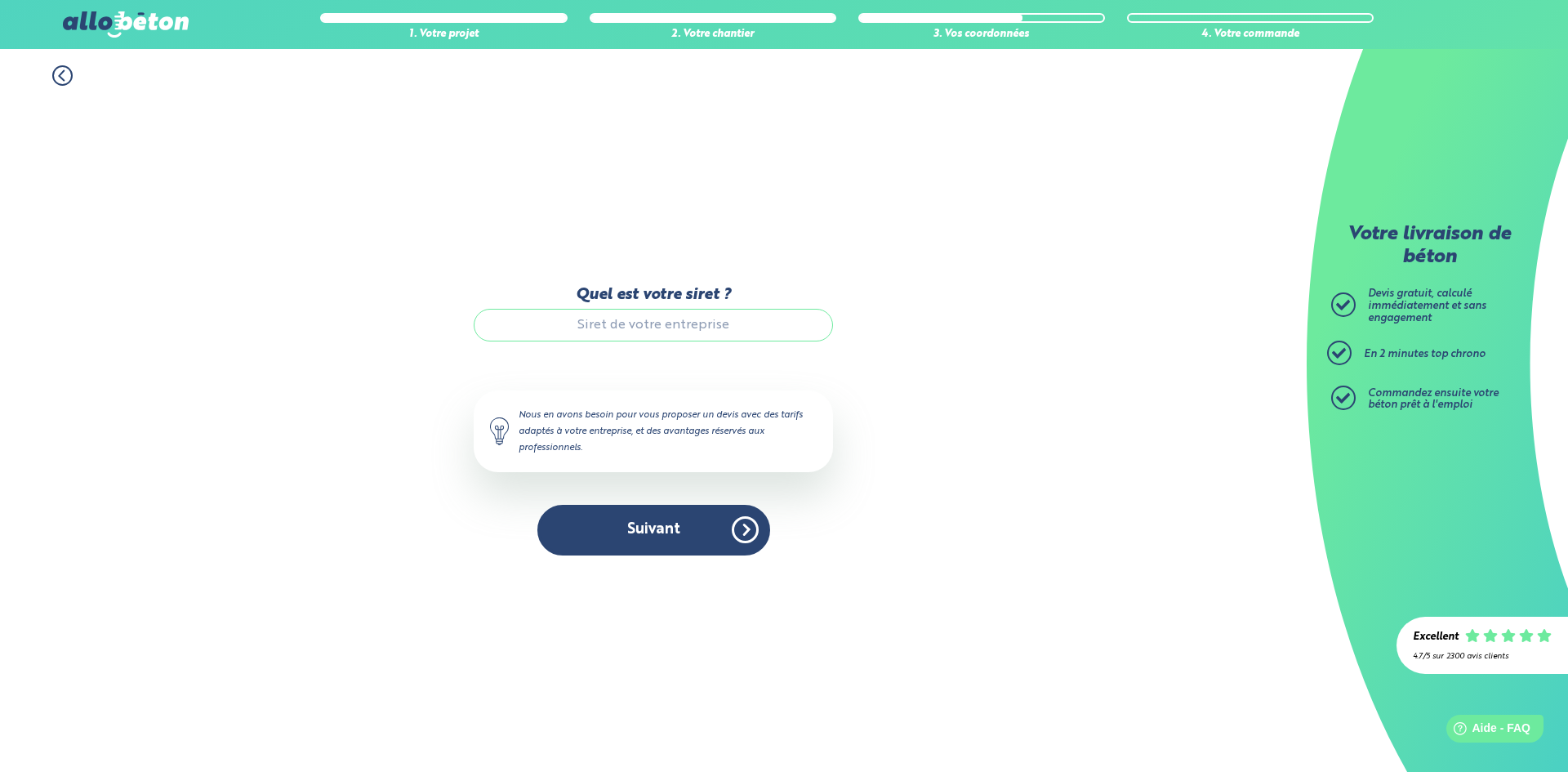
click at [671, 317] on input "Quel est votre siret ?" at bounding box center [653, 324] width 359 height 33
click at [680, 523] on button "Suivant" at bounding box center [653, 530] width 233 height 50
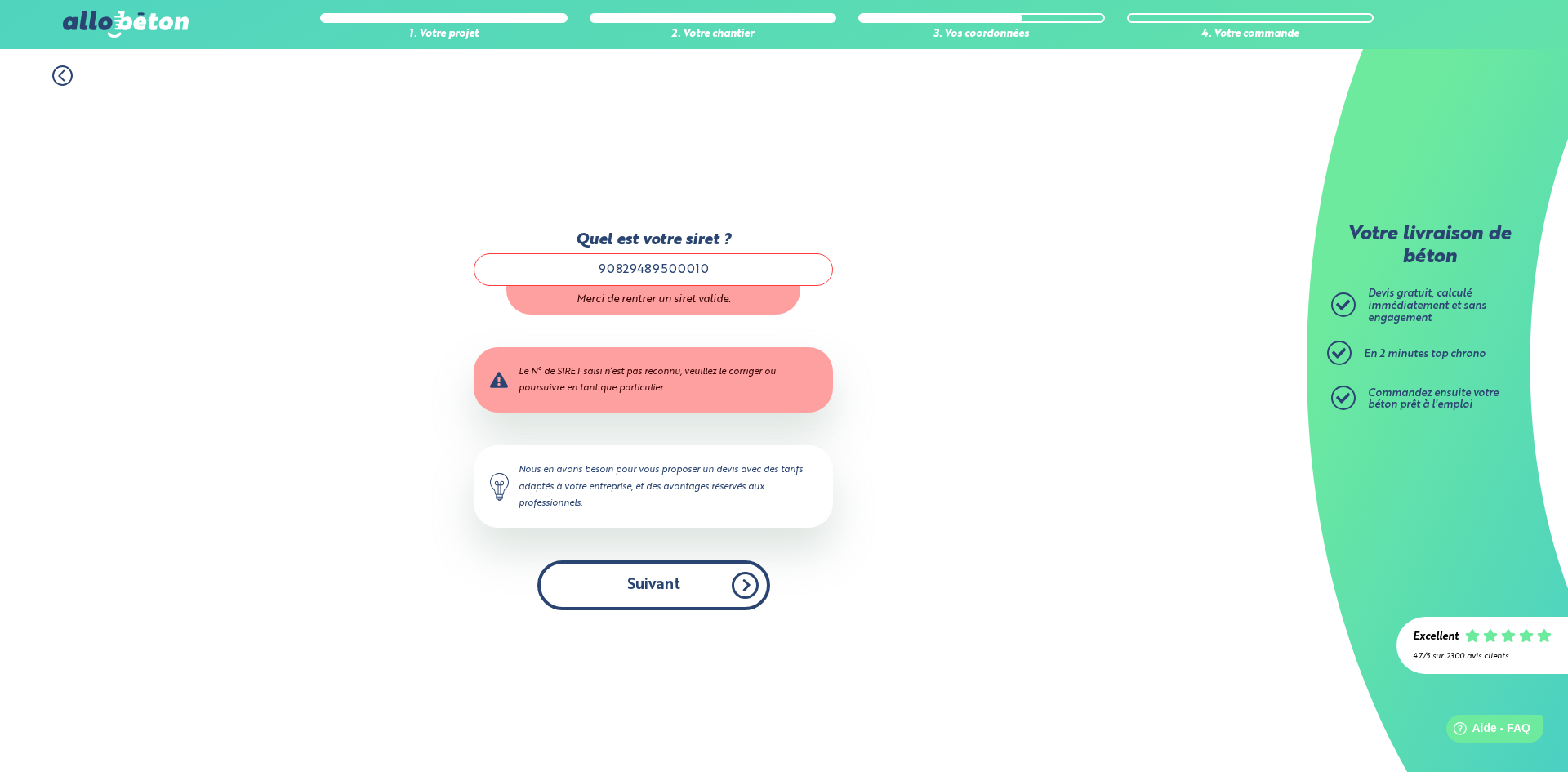
type input "90829489500010"
click at [672, 578] on button "Suivant" at bounding box center [653, 586] width 233 height 50
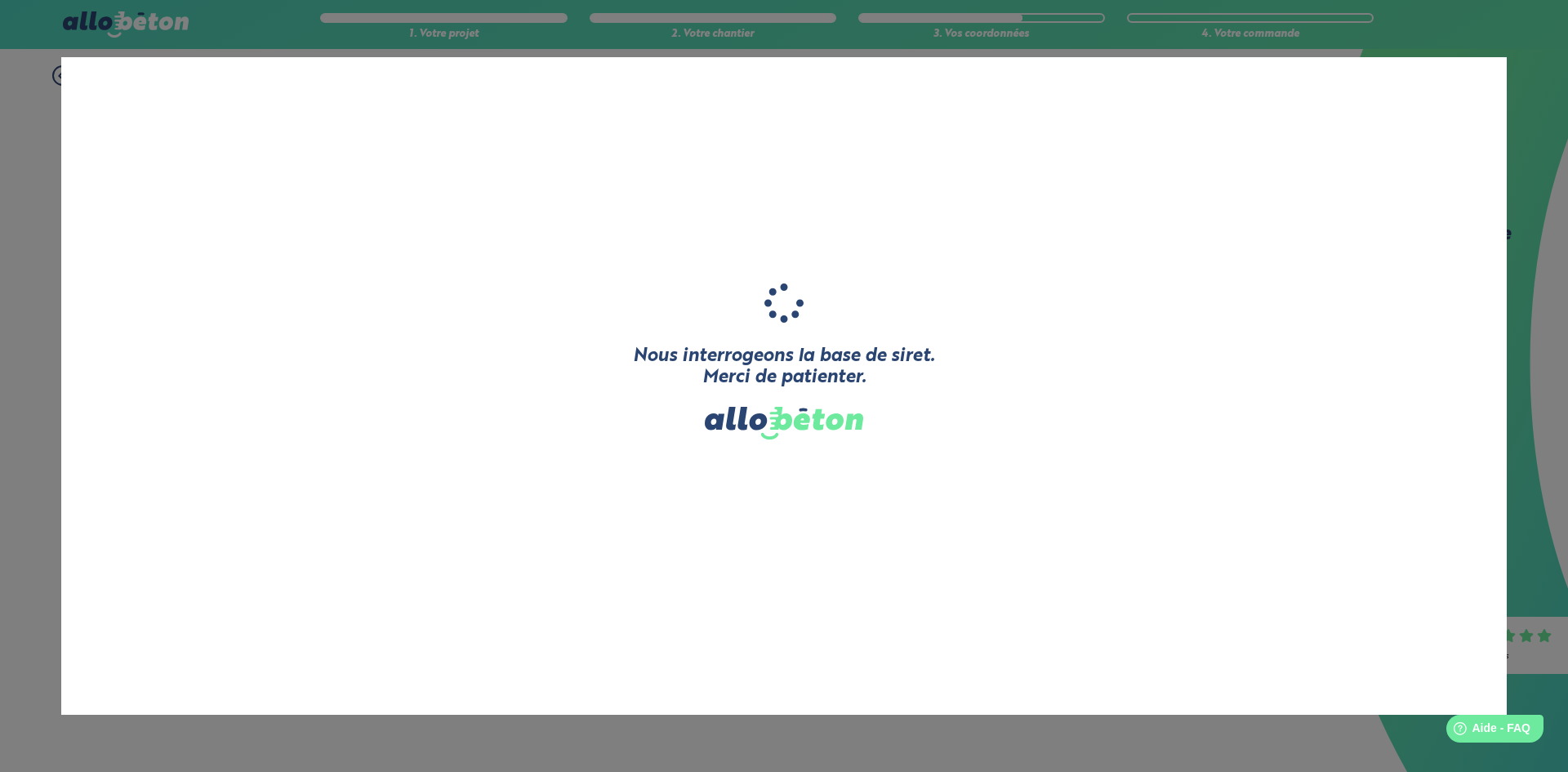
type input "LES SERRURES"
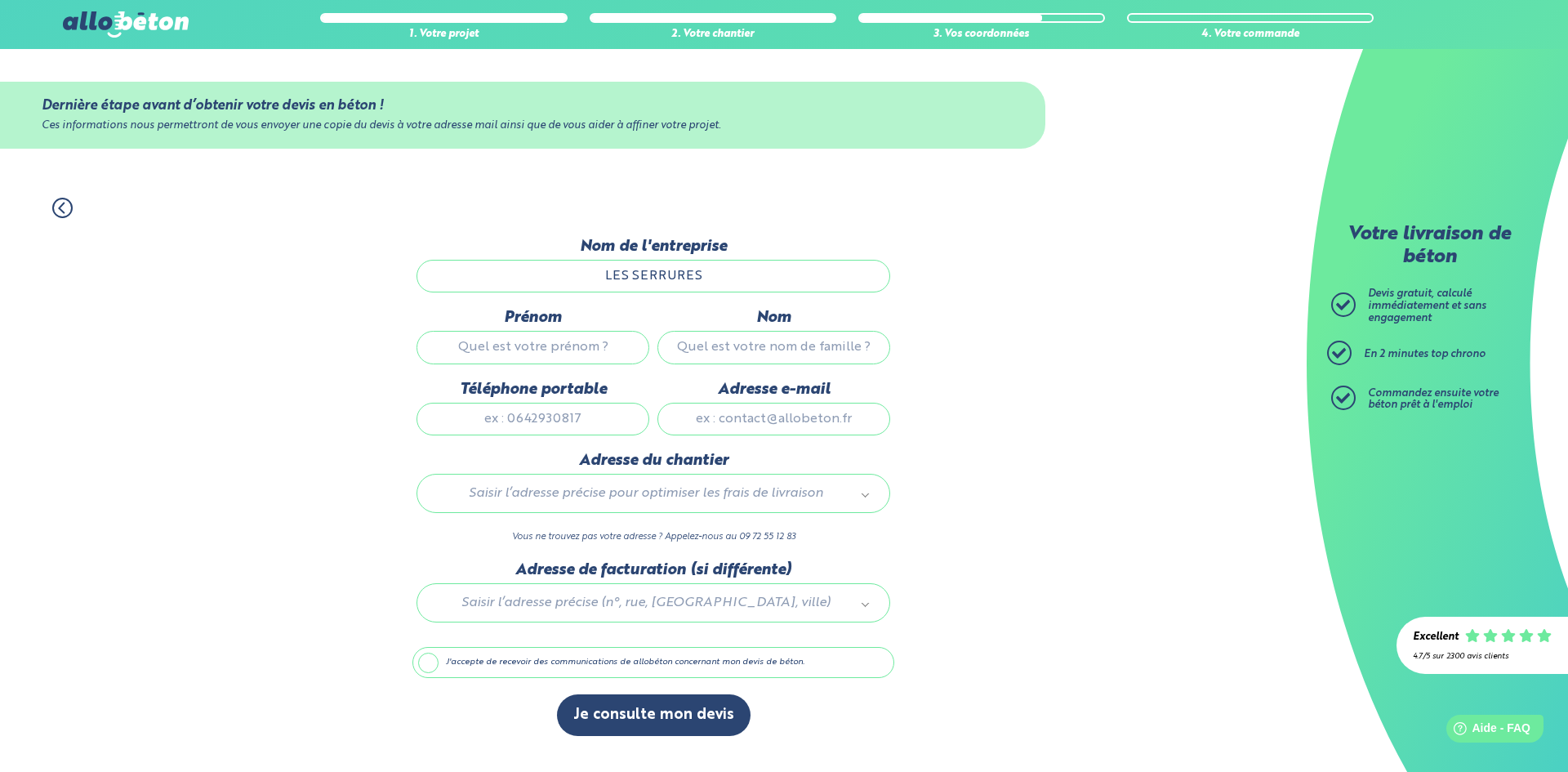
click at [560, 419] on input "Téléphone portable" at bounding box center [532, 419] width 233 height 33
type input "0769868689"
click at [811, 415] on input "Adresse e-mail" at bounding box center [774, 419] width 233 height 33
type input "CONTACT@LES-SERRURES.FR"
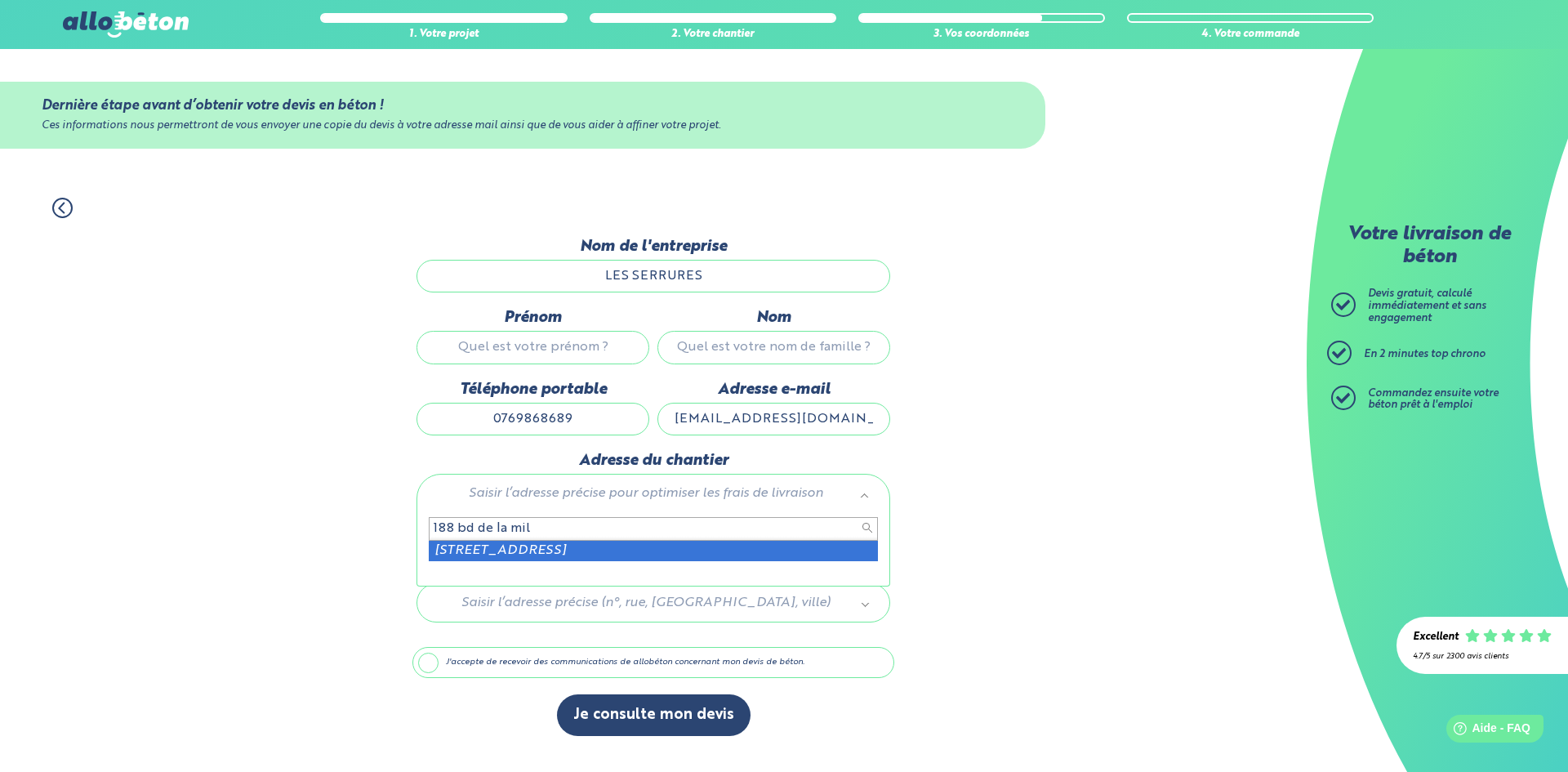
type input "188 bd de la mil"
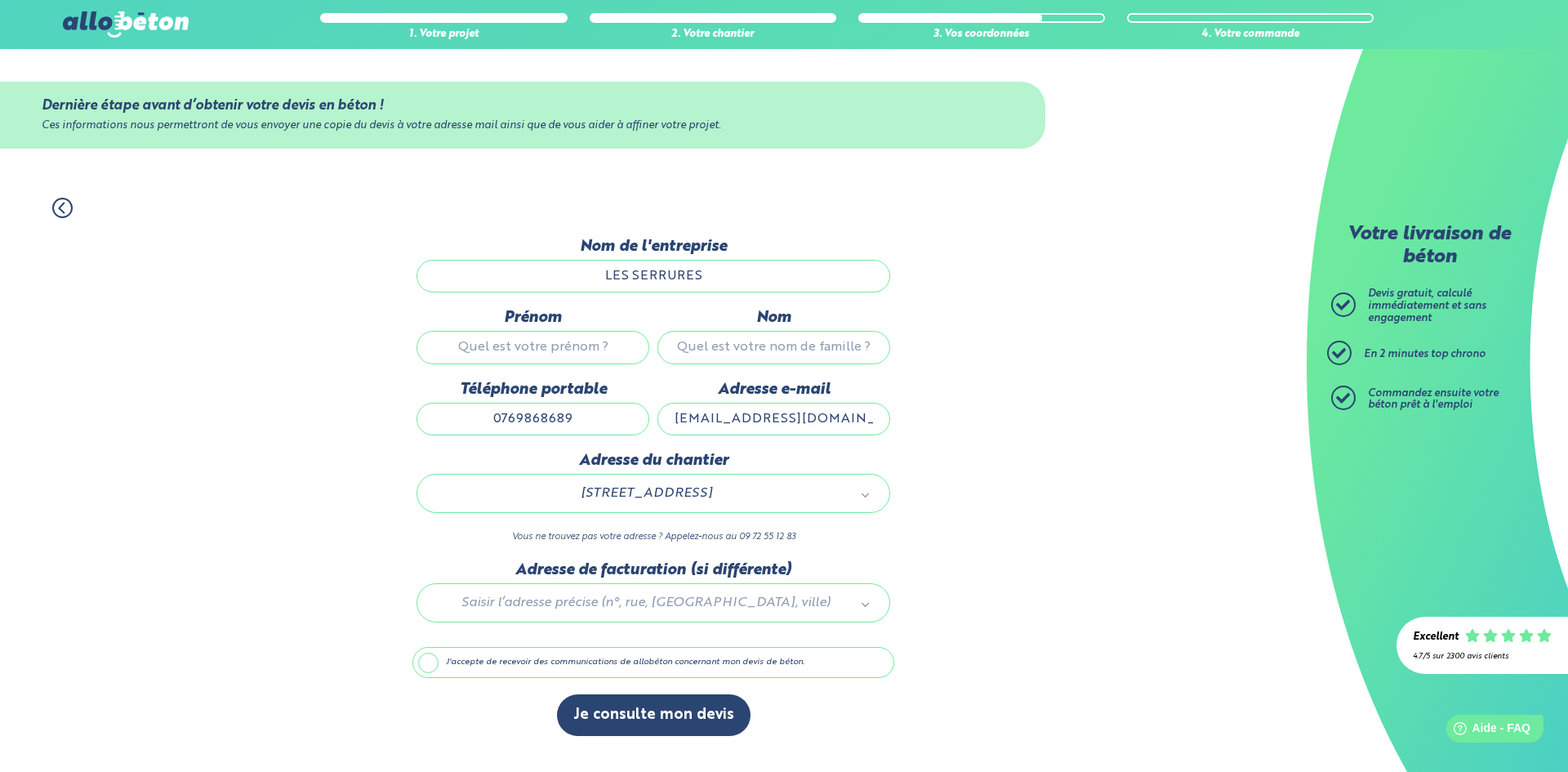
click at [599, 610] on div at bounding box center [653, 600] width 482 height 78
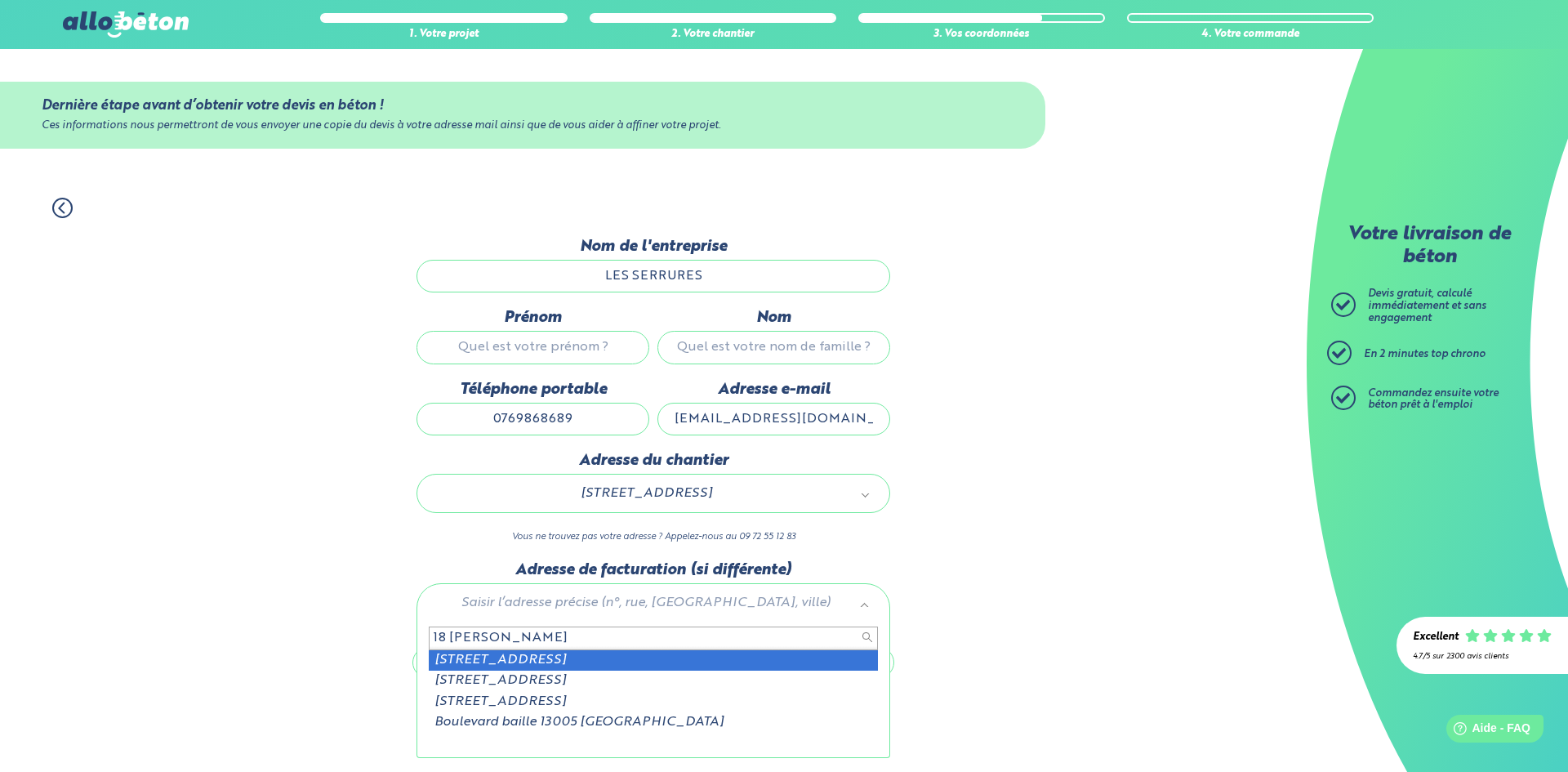
type input "18 bd baille"
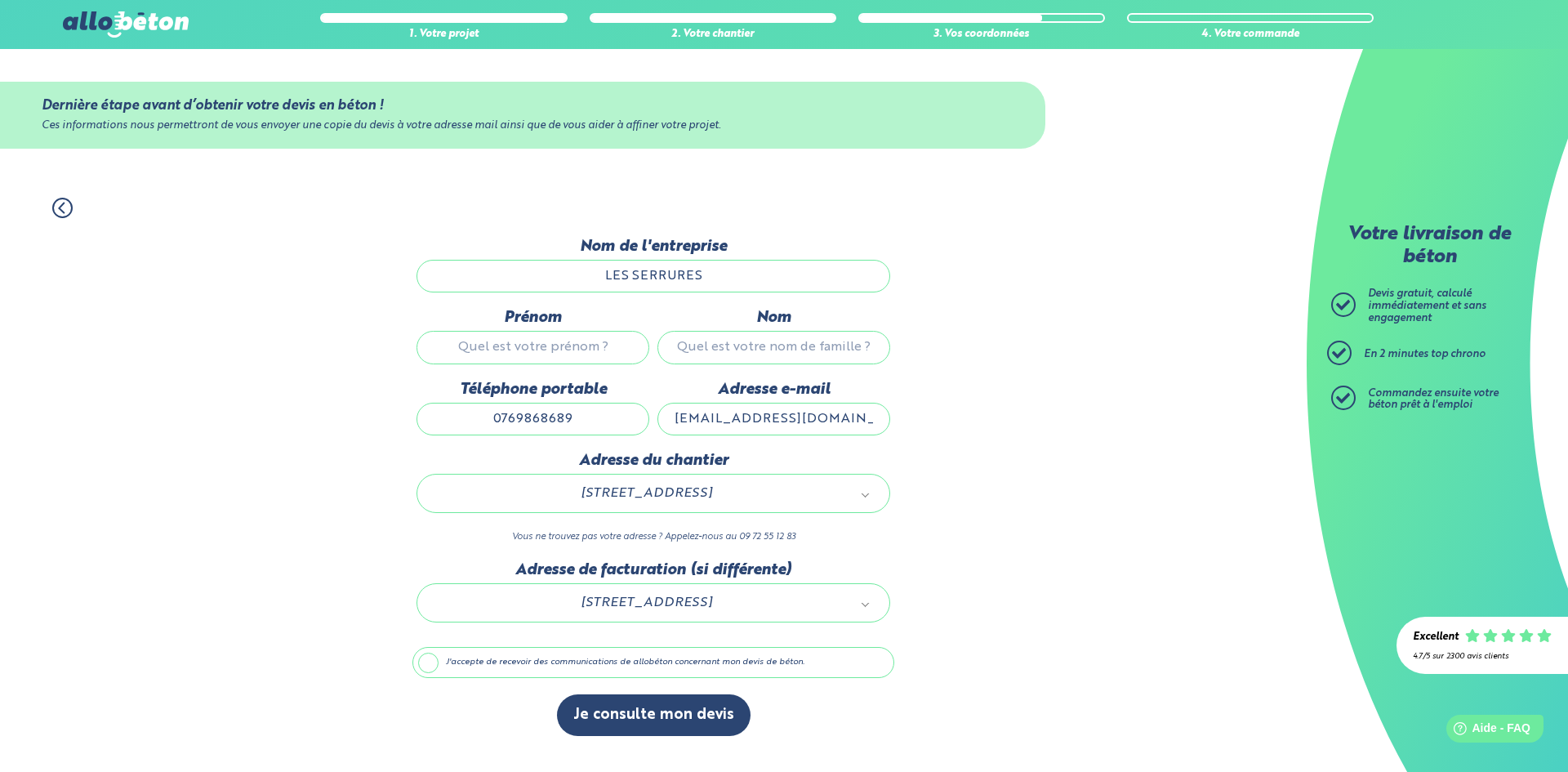
click at [507, 658] on label "J'accepte de recevoir des communications de allobéton concernant mon devis de b…" at bounding box center [653, 662] width 482 height 31
click at [0, 0] on input "J'accepte de recevoir des communications de allobéton concernant mon devis de b…" at bounding box center [0, 0] width 0 height 0
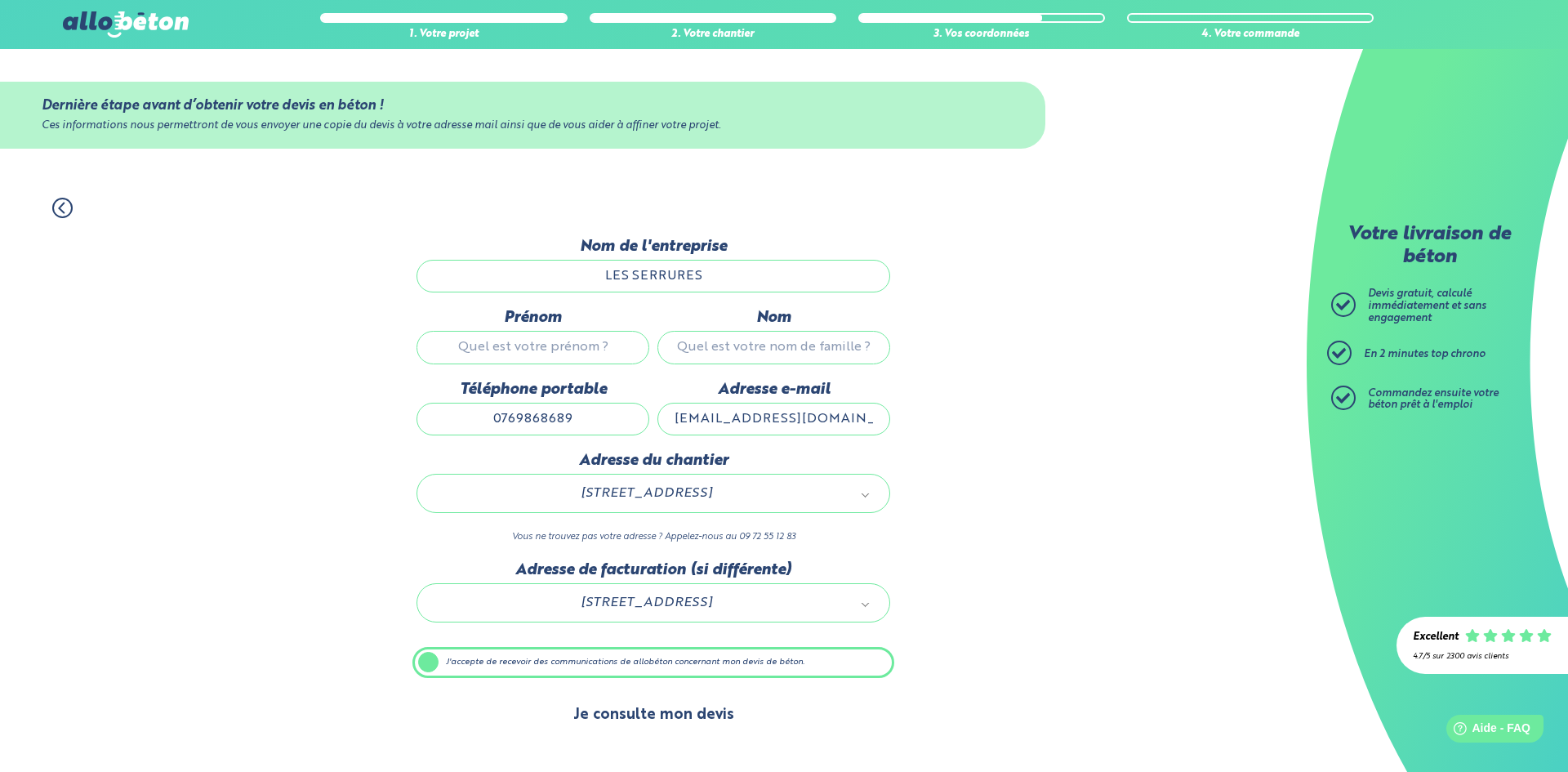
click at [632, 728] on button "Je consulte mon devis" at bounding box center [653, 715] width 193 height 42
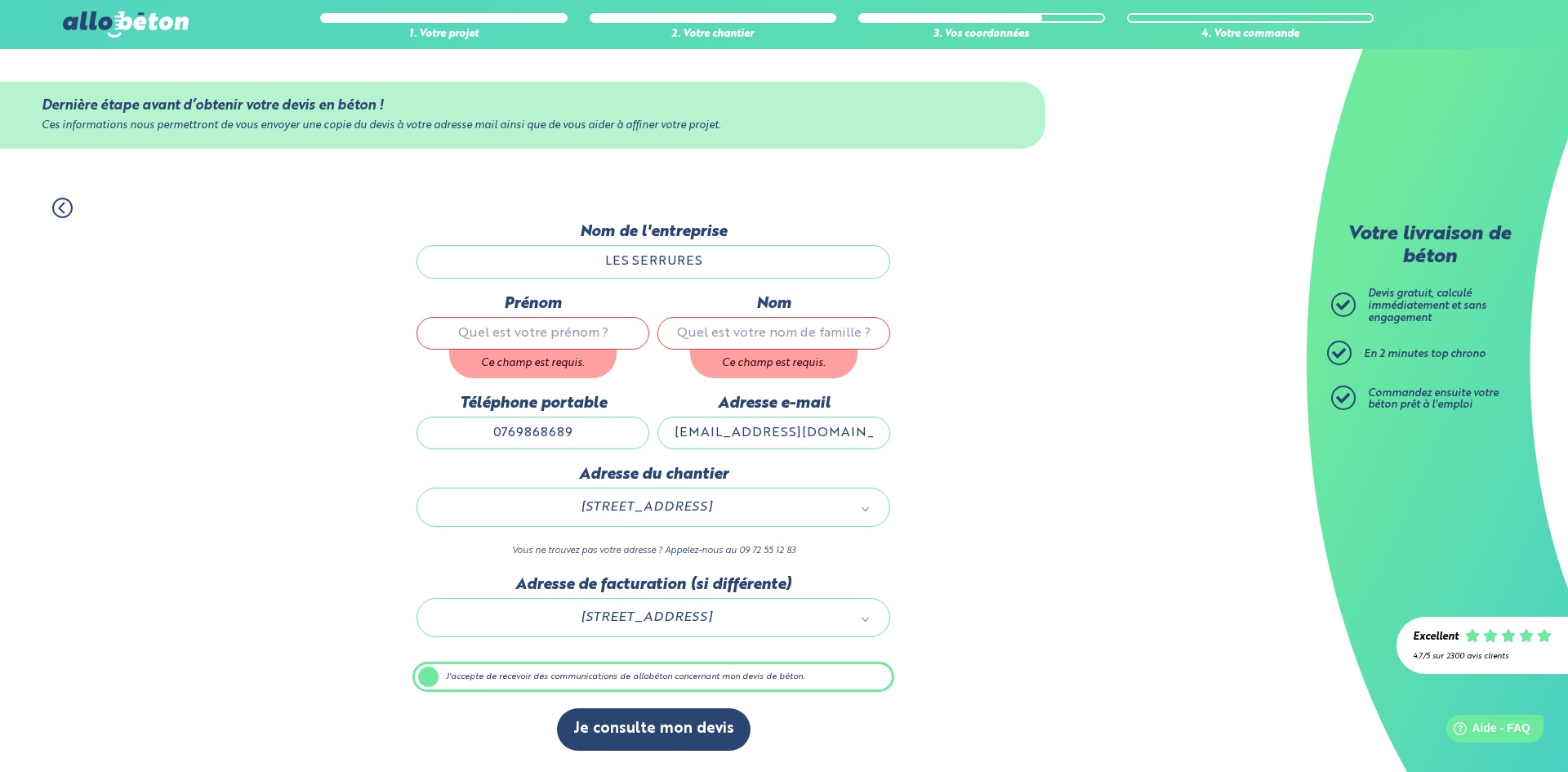
click at [548, 324] on input "Prénom" at bounding box center [532, 333] width 233 height 33
click at [767, 334] on input "Nom" at bounding box center [774, 333] width 233 height 33
drag, startPoint x: 571, startPoint y: 337, endPoint x: 386, endPoint y: 333, distance: 185.0
click at [386, 333] on div "1. Votre projet 2. Votre chantier 3. Vos coordonnées 4. Votre commande Dernière…" at bounding box center [653, 476] width 1307 height 591
type input "g"
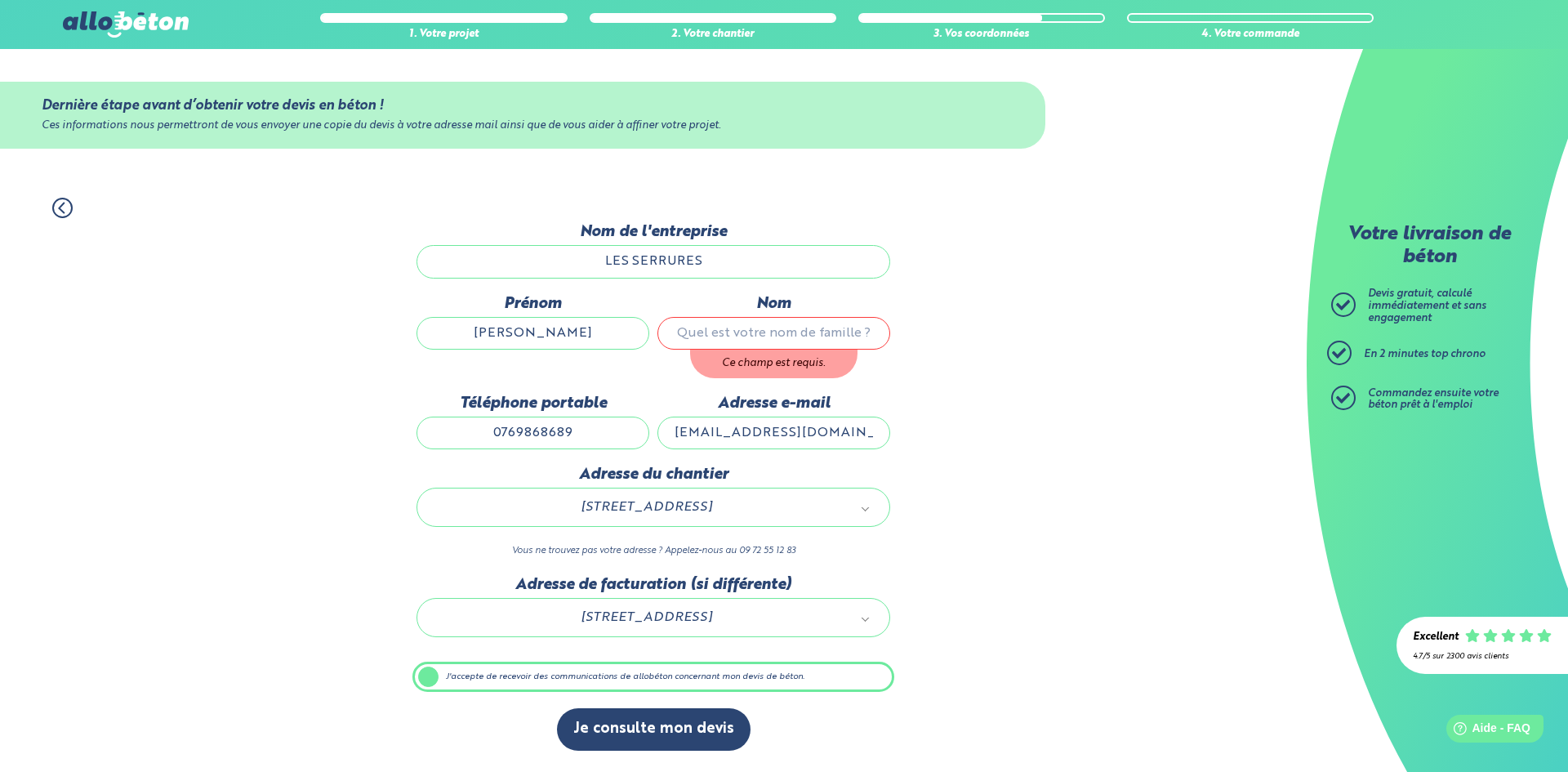
type input "Gevorg"
click at [765, 331] on input "Nom" at bounding box center [774, 333] width 233 height 33
paste input "Galstyan"
type input "Galstyan"
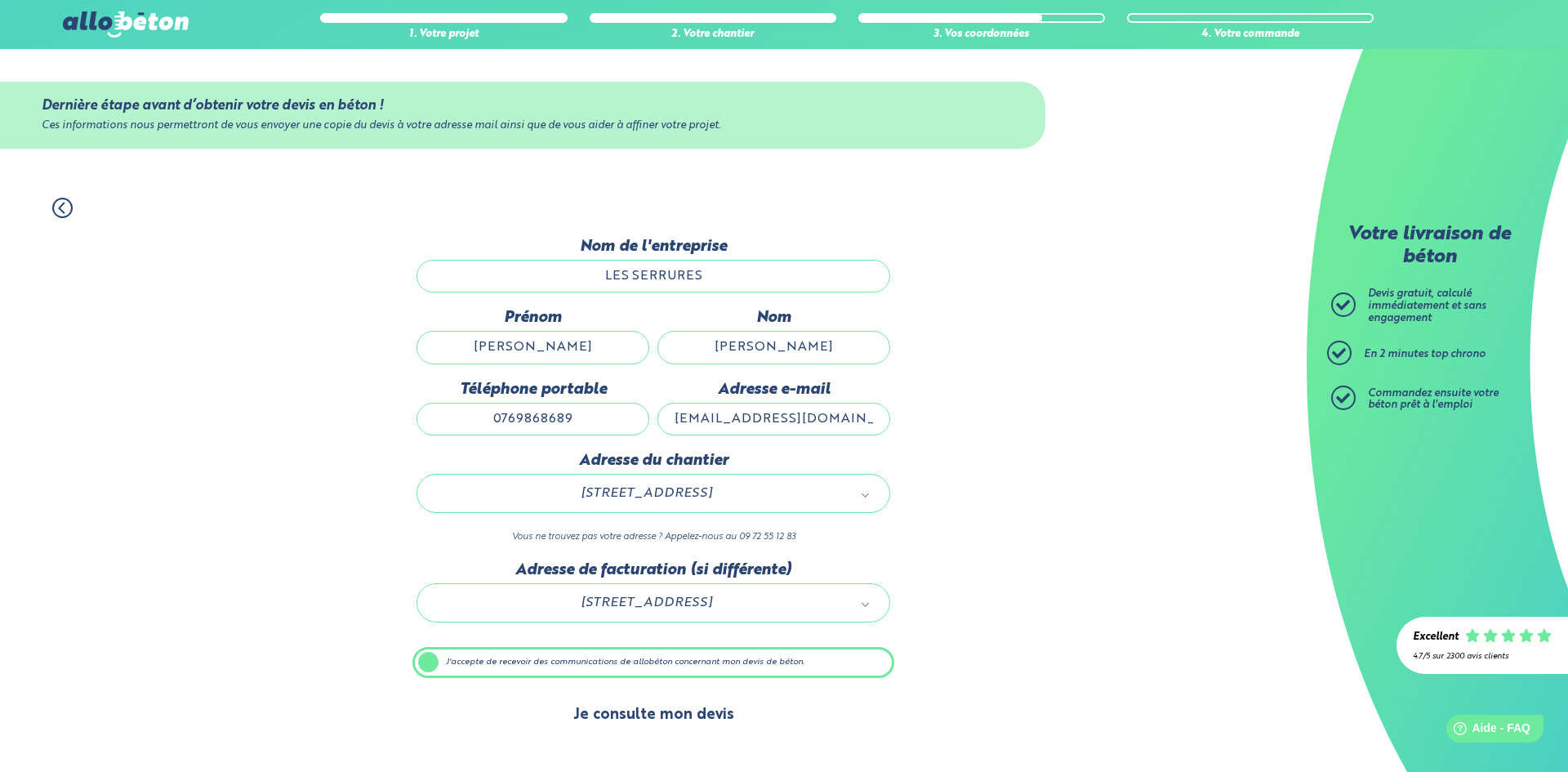
click at [695, 709] on button "Je consulte mon devis" at bounding box center [653, 715] width 193 height 42
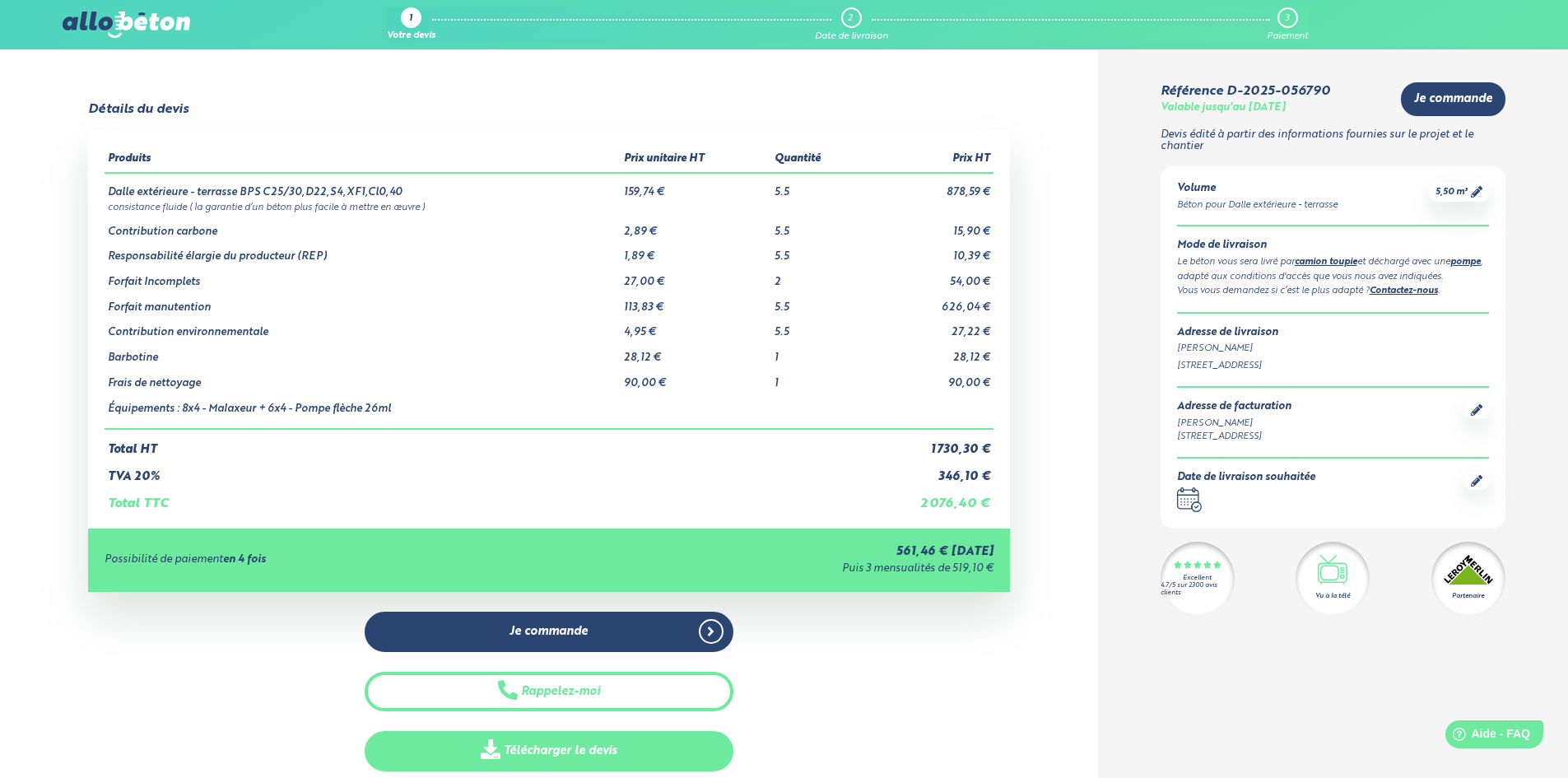
click at [646, 731] on link "Télécharger le devis" at bounding box center [549, 751] width 369 height 40
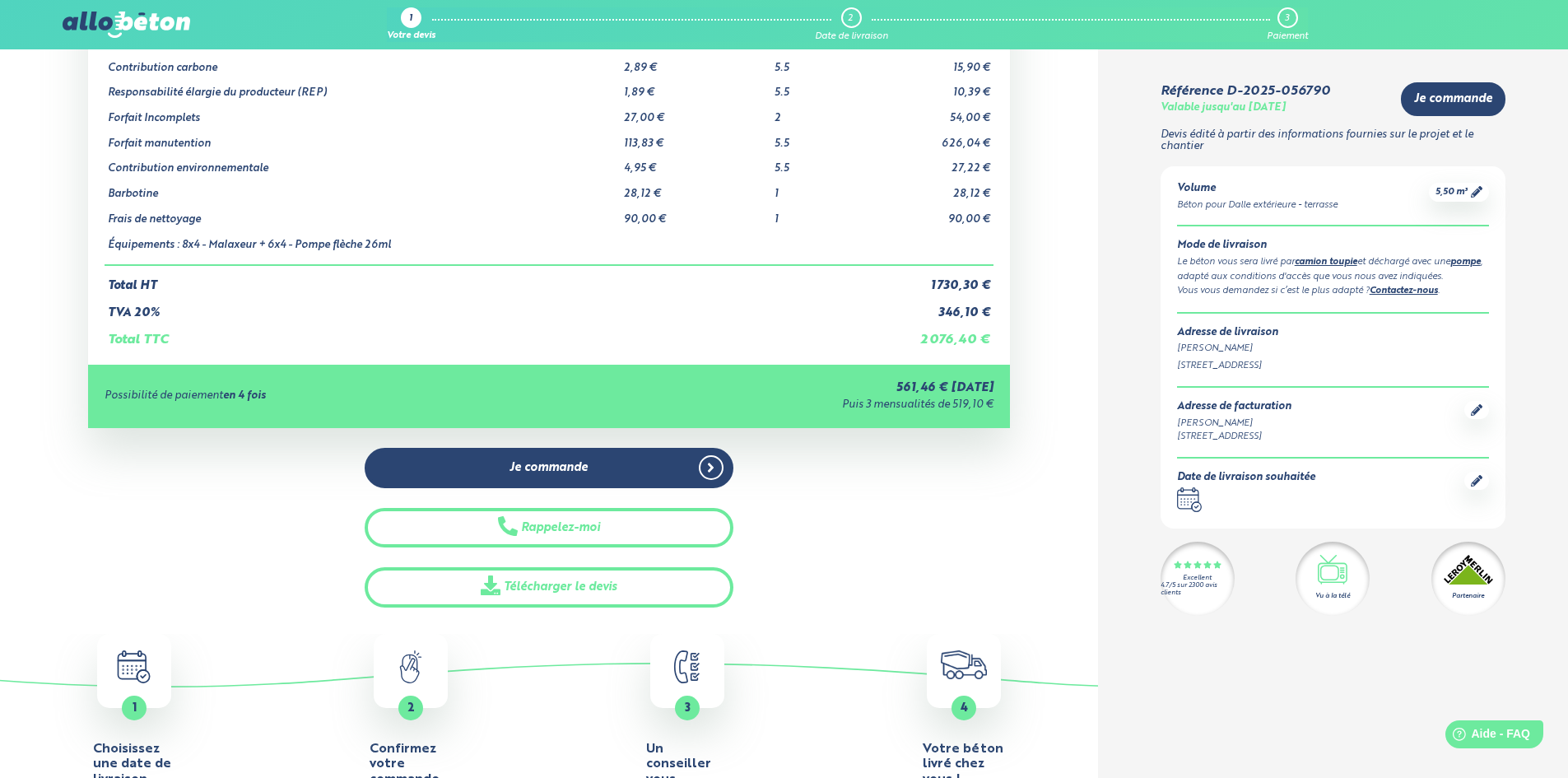
scroll to position [164, 0]
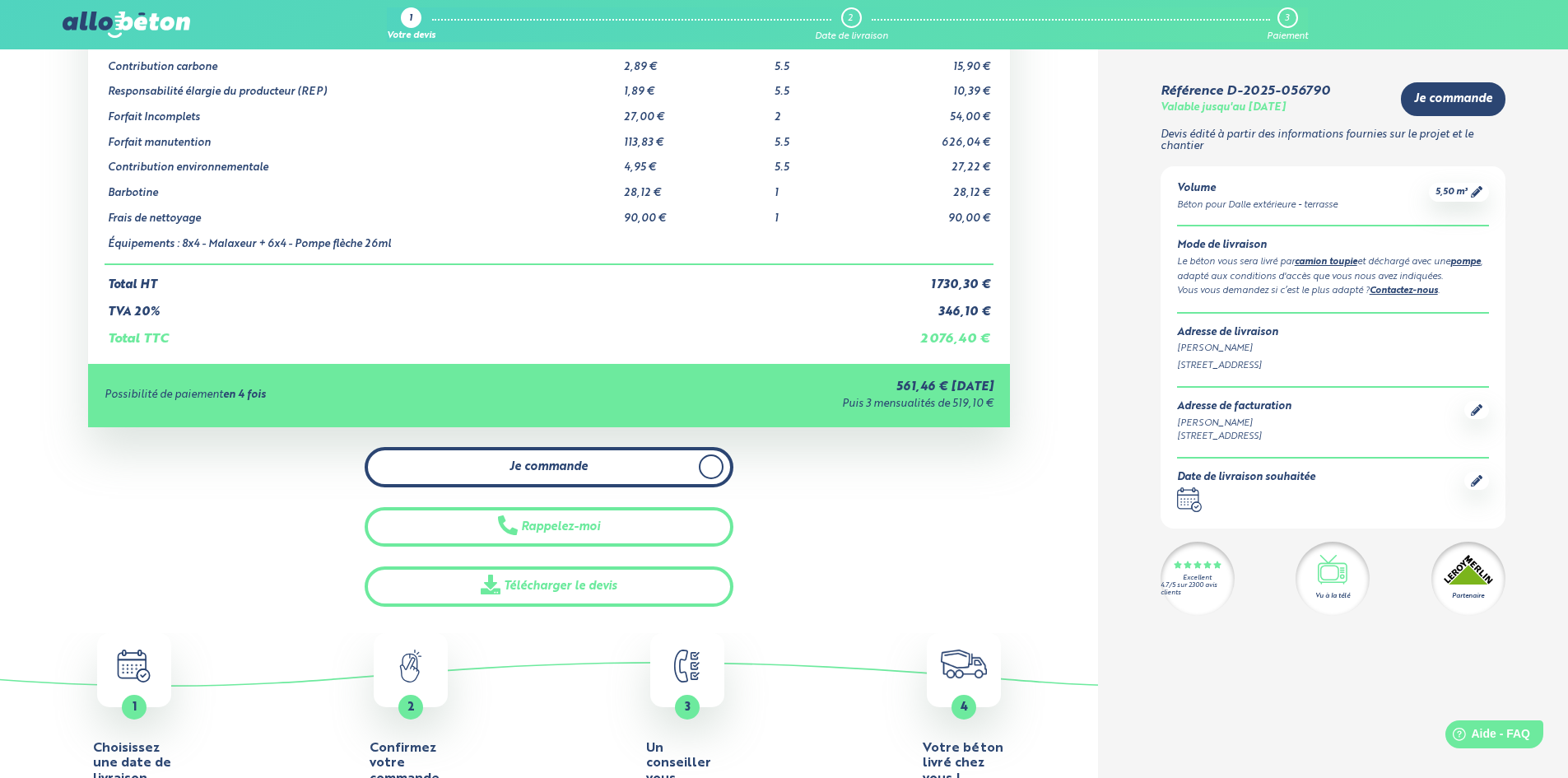
click at [528, 471] on span "Je commande" at bounding box center [548, 467] width 78 height 14
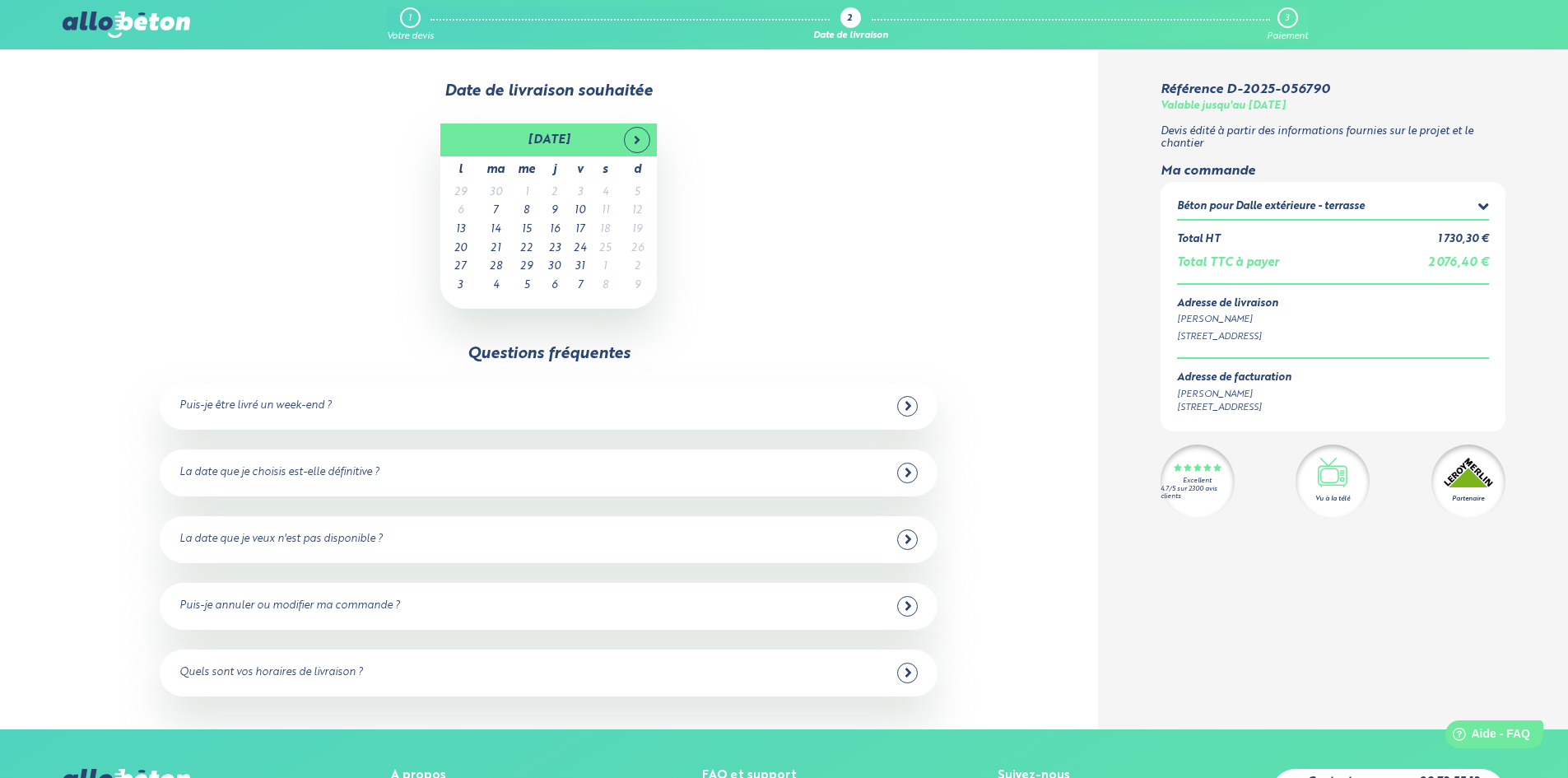
click at [600, 385] on div "Puis-je être livré un week-end ? Non malheureusement, nous n'avons pas de centr…" at bounding box center [549, 406] width 778 height 47
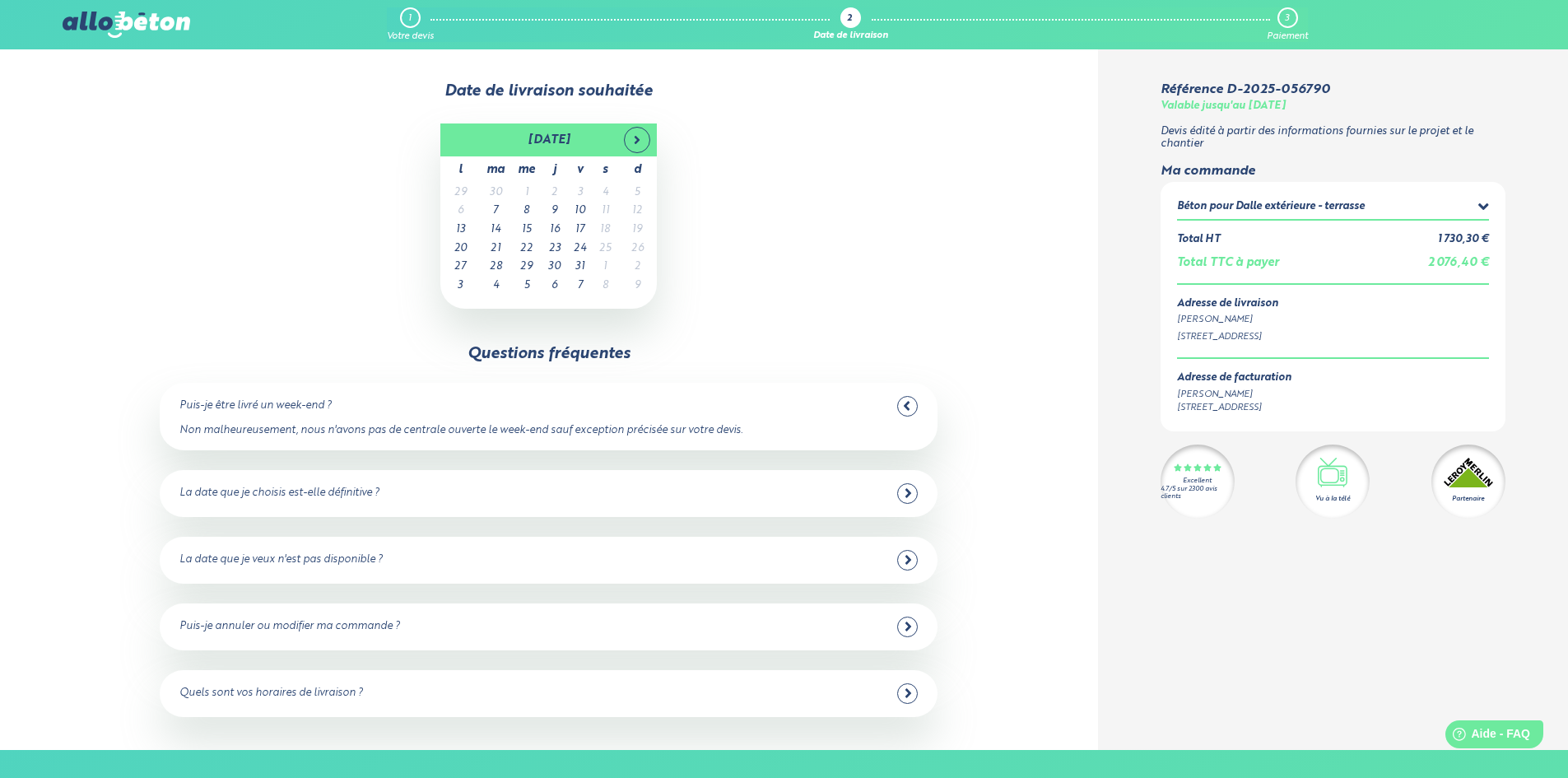
click at [683, 500] on div "La date que je choisis est-elle définitive ?" at bounding box center [549, 493] width 738 height 21
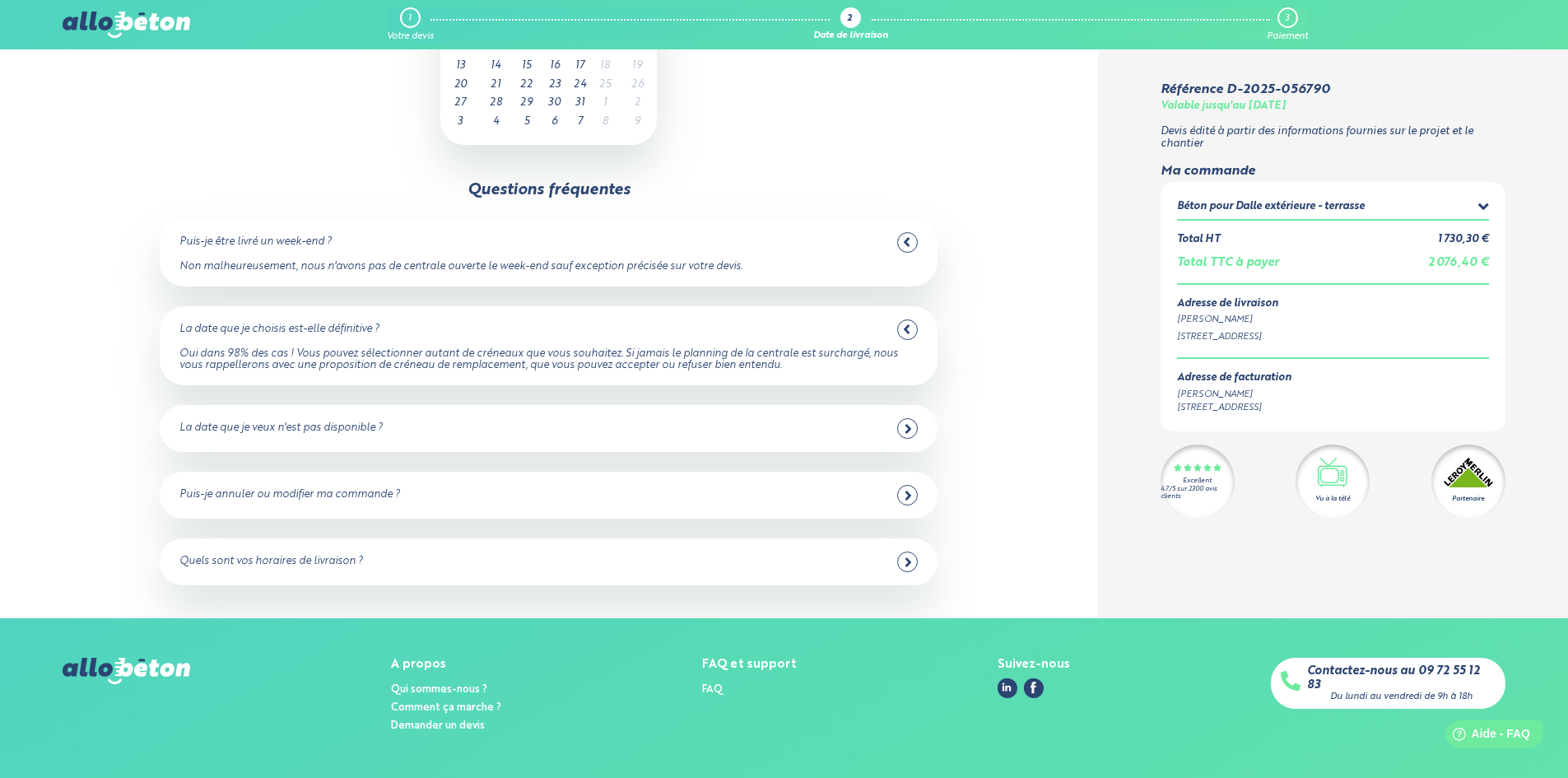
scroll to position [164, 0]
click at [938, 492] on div "Puis-je être livré un week-end ? Non malheureusement, nous n'avons pas de centr…" at bounding box center [549, 402] width 778 height 367
click at [895, 482] on div "Puis-je annuler ou modifier ma commande ? Oui, vous pouvez annuler jusqu'à 48 h…" at bounding box center [549, 494] width 778 height 47
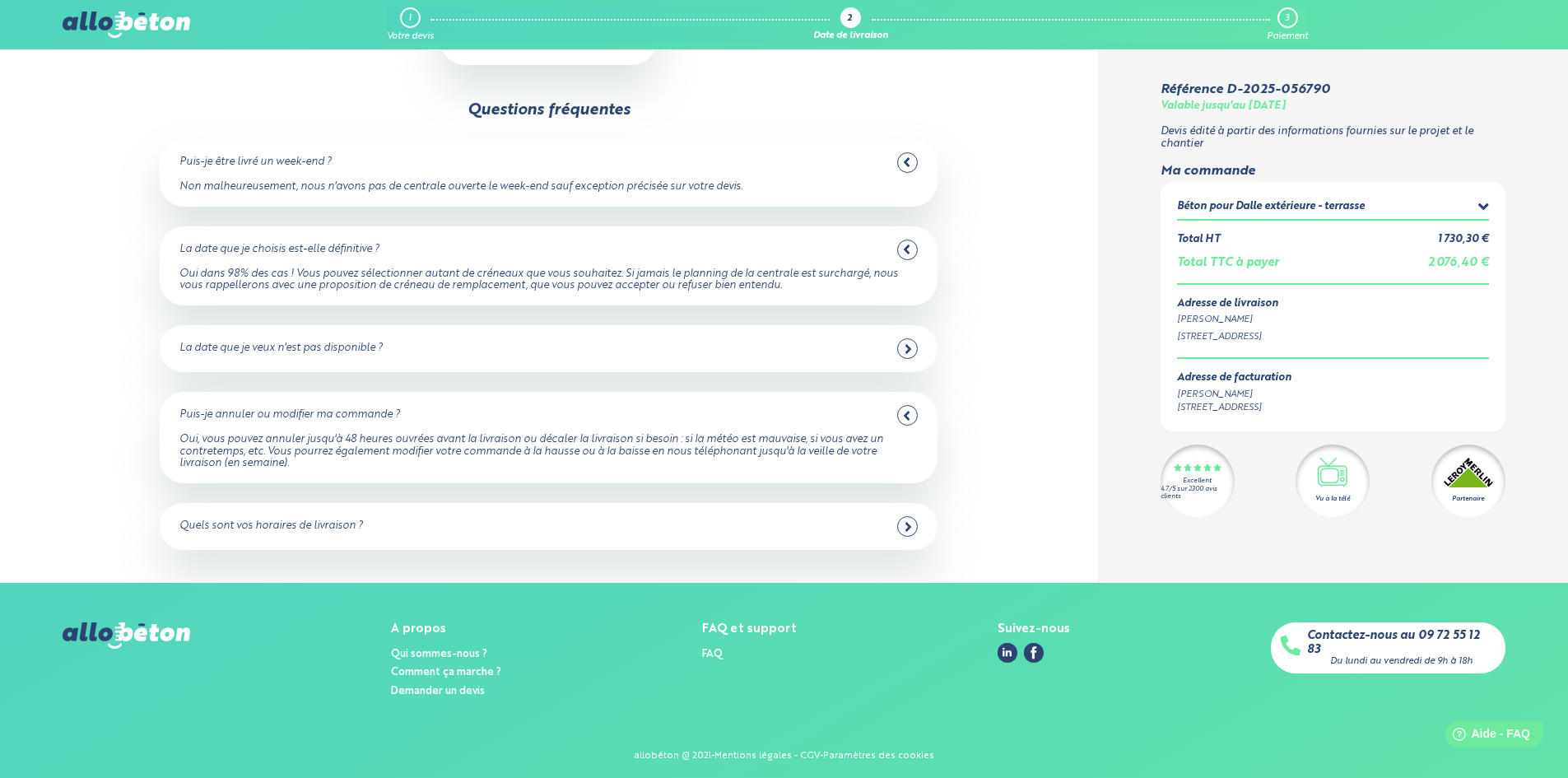
scroll to position [253, 0]
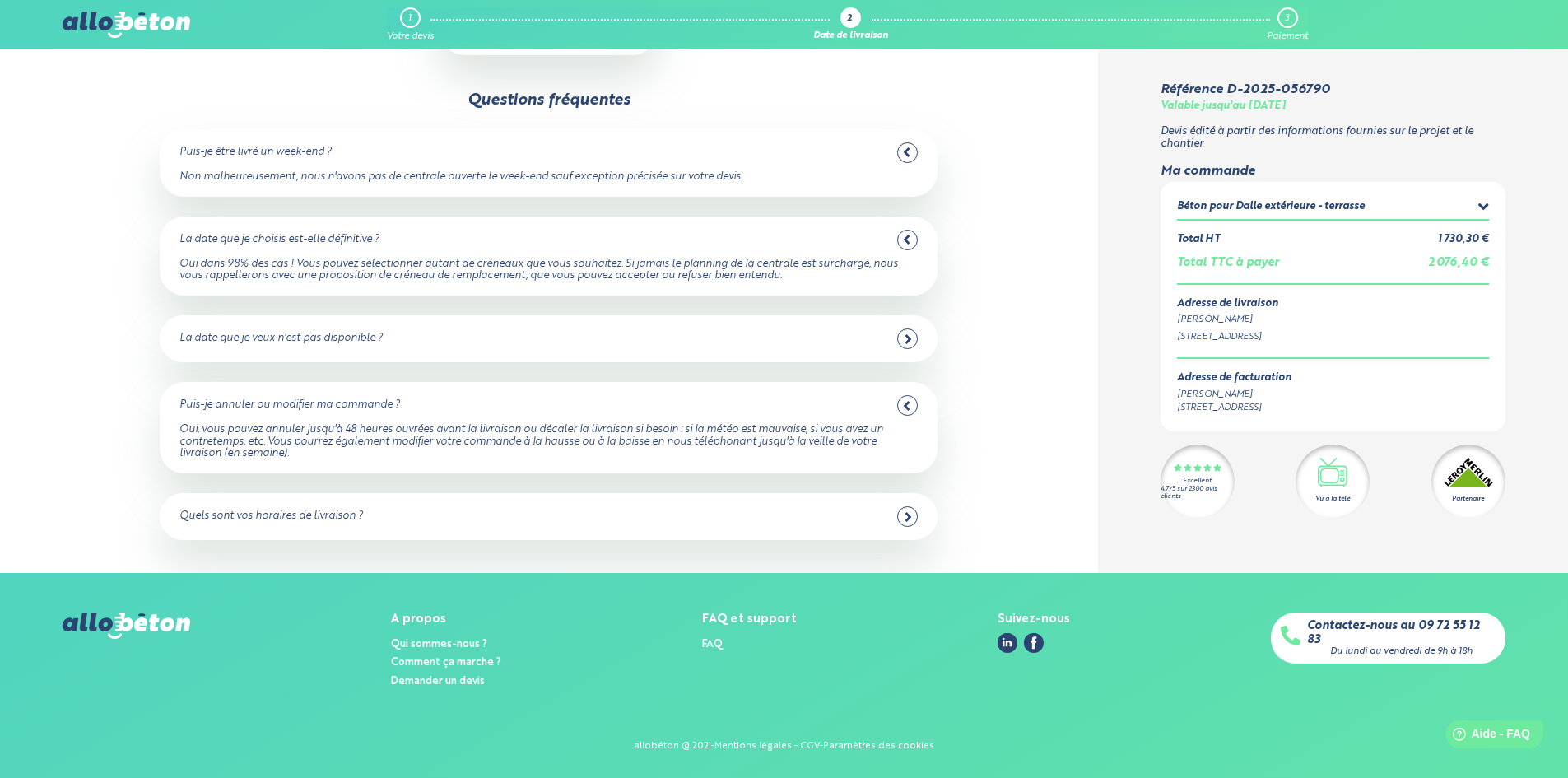
click at [635, 526] on div "Quels sont vos horaires de livraison ?" at bounding box center [549, 517] width 738 height 21
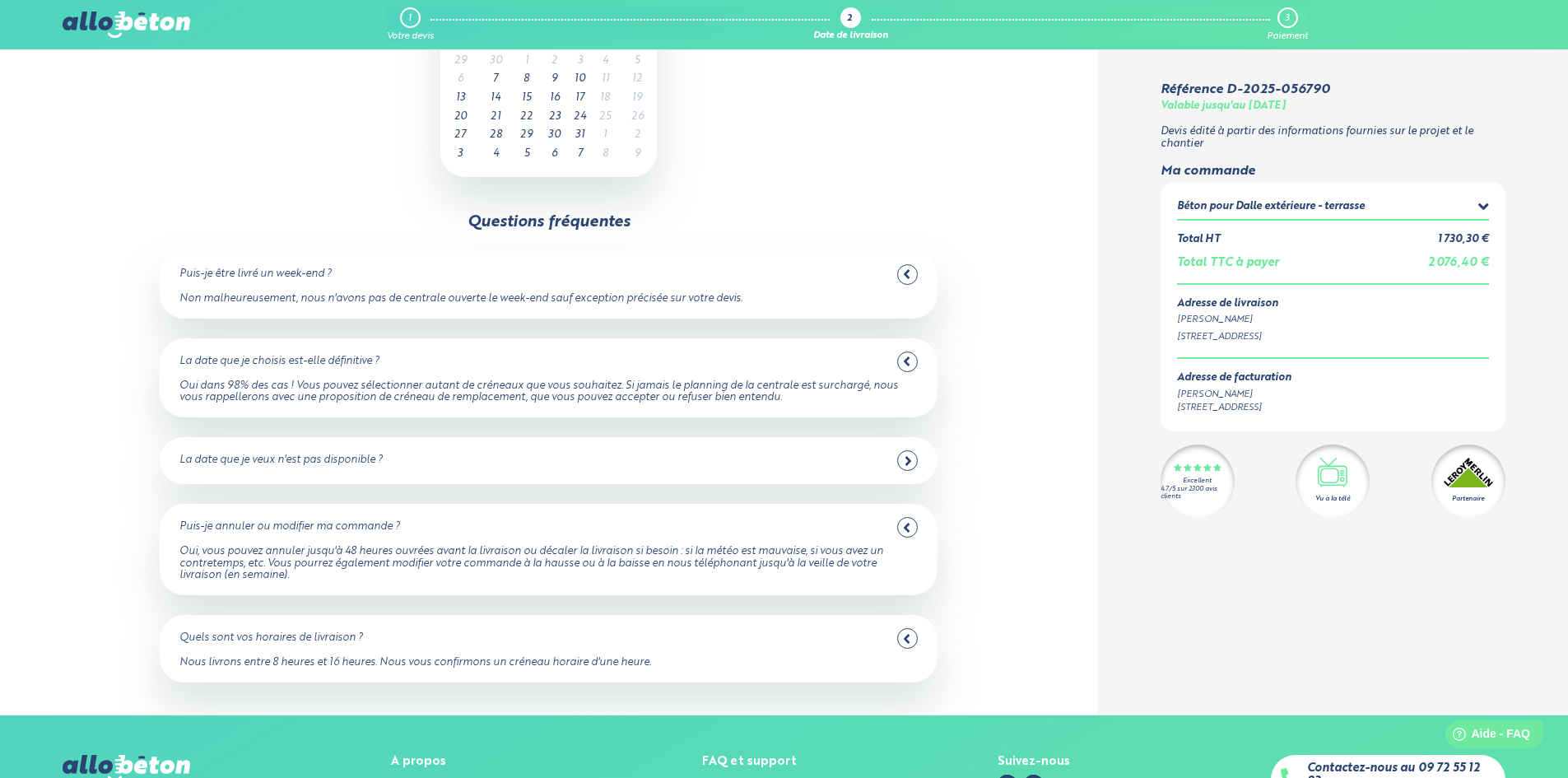
scroll to position [0, 0]
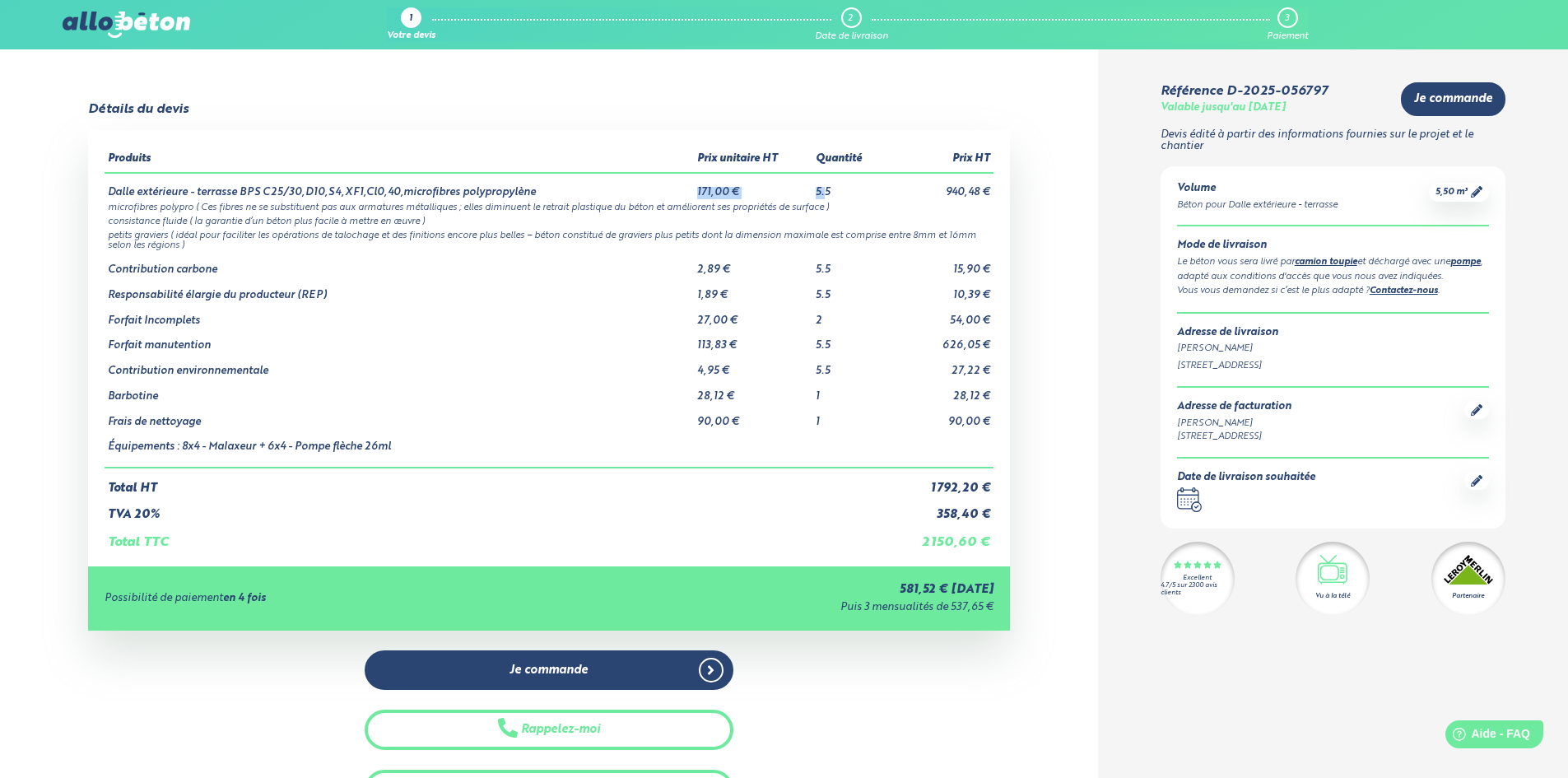
drag, startPoint x: 824, startPoint y: 191, endPoint x: 675, endPoint y: 197, distance: 149.1
click at [675, 197] on tr "Dalle extérieure - terrasse BPS C25/30,D10,S4,XF1,Cl0,40,microfibres polypropyl…" at bounding box center [549, 185] width 889 height 26
drag, startPoint x: 216, startPoint y: 265, endPoint x: 110, endPoint y: 298, distance: 111.0
click at [110, 298] on tbody "Dalle extérieure - terrasse BPS C25/30,D10,S4,XF1,Cl0,40,microfibres polypropyl…" at bounding box center [549, 320] width 889 height 295
click at [1063, 204] on div "Détails du devis Produits Prix unitaire HT Quantité Prix HT Dalle extérieure - …" at bounding box center [549, 455] width 1097 height 707
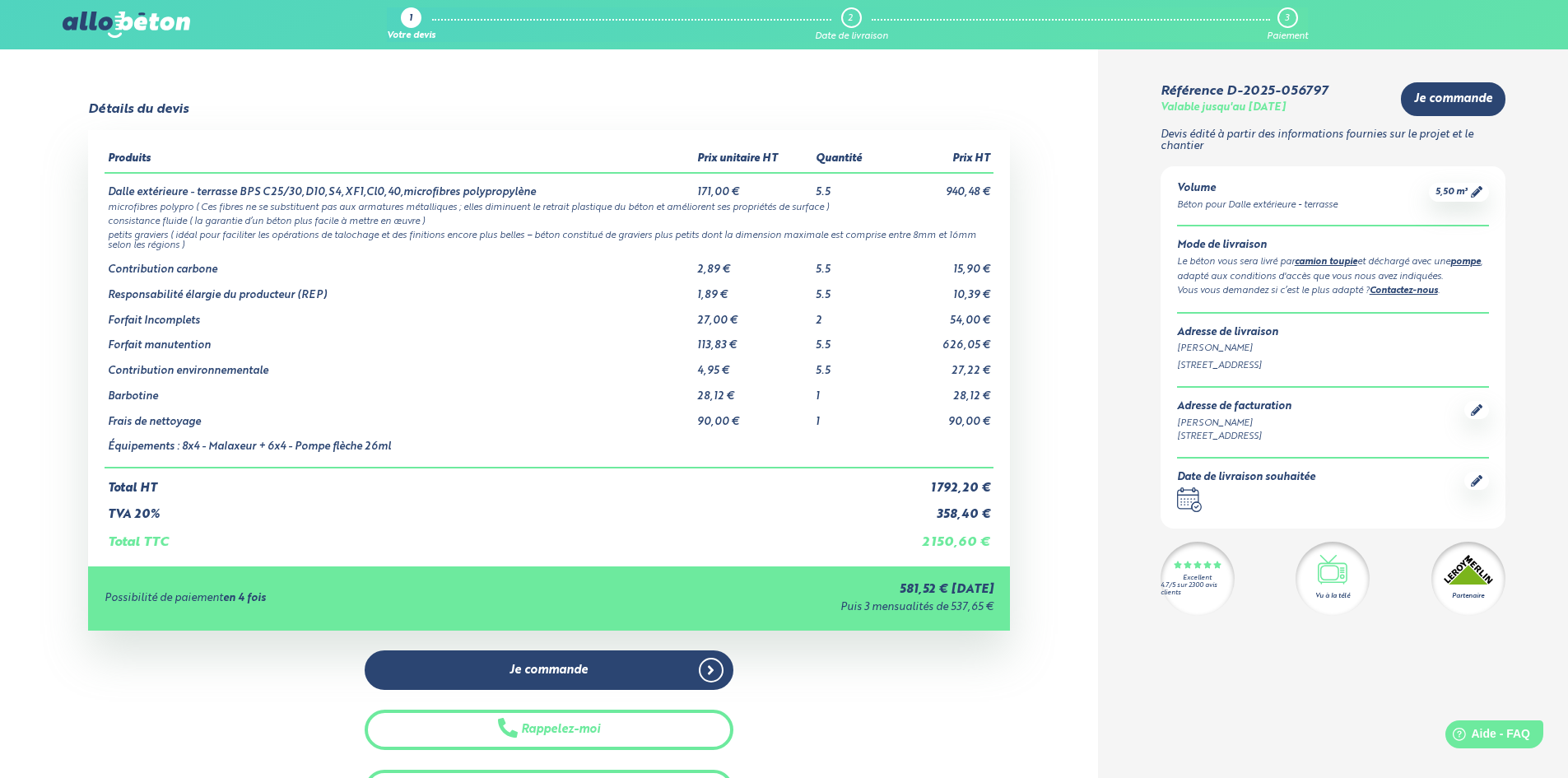
click at [842, 606] on div "Puis 3 mensualités de 537,65 €" at bounding box center [777, 608] width 433 height 13
drag, startPoint x: 993, startPoint y: 606, endPoint x: 880, endPoint y: 592, distance: 113.9
click at [880, 592] on div "Possibilité de paiement en 4 fois 581,52 € [DATE] Puis 3 mensualités de 537,65 €" at bounding box center [549, 597] width 921 height 64
click at [885, 591] on div "581,52 € [DATE]" at bounding box center [777, 590] width 433 height 14
drag, startPoint x: 876, startPoint y: 588, endPoint x: 991, endPoint y: 609, distance: 116.9
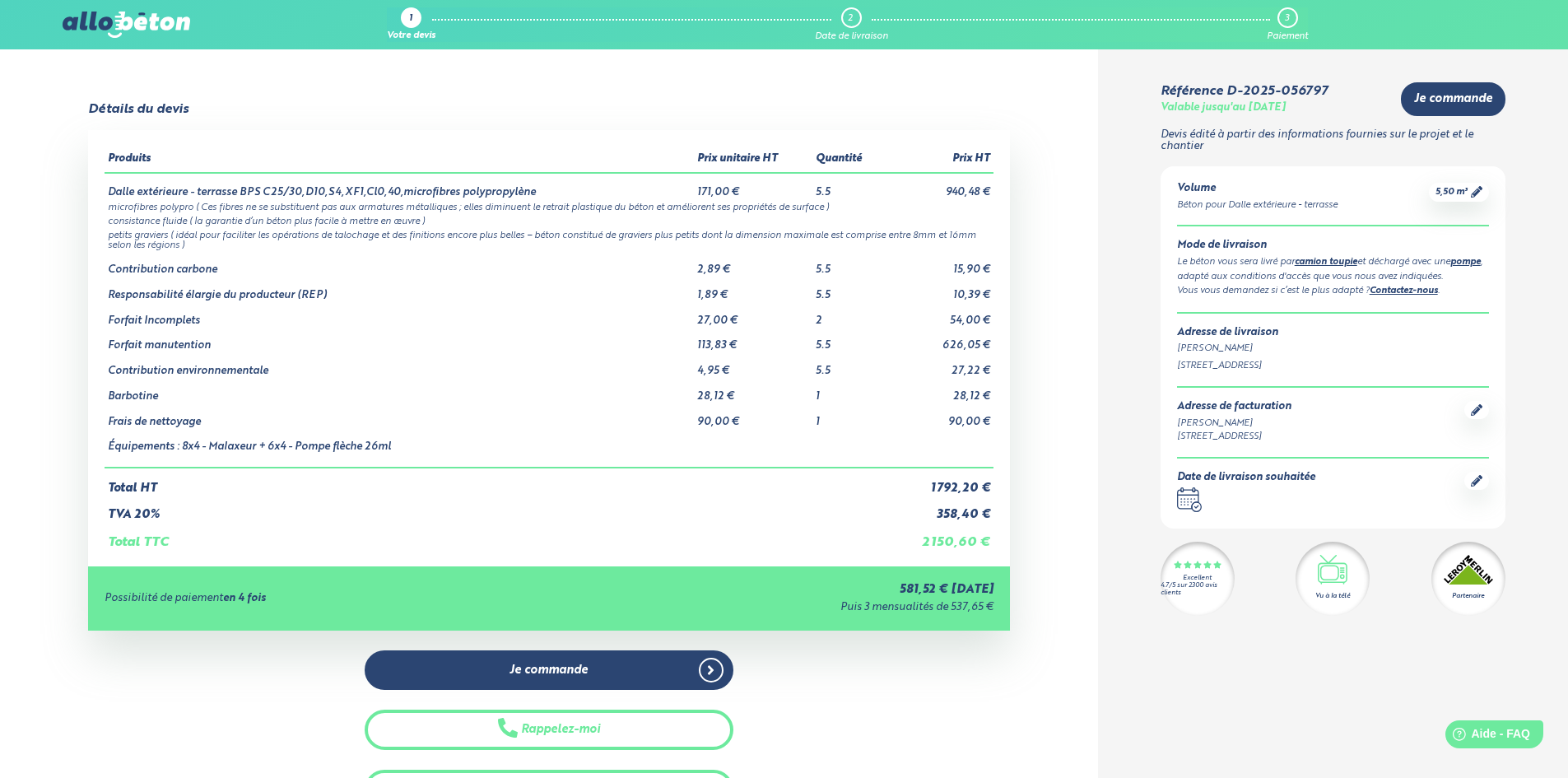
click at [993, 609] on div "Possibilité de paiement en 4 fois 581,52 € [DATE] Puis 3 mensualités de 537,65 €" at bounding box center [549, 597] width 921 height 64
click at [980, 615] on div "Possibilité de paiement en 4 fois 581,52 € [DATE] Puis 3 mensualités de 537,65 €" at bounding box center [549, 597] width 921 height 64
click at [993, 601] on div "Possibilité de paiement en 4 fois 581,52 € [DATE] Puis 3 mensualités de 537,65 €" at bounding box center [549, 597] width 921 height 64
